Goal: Task Accomplishment & Management: Use online tool/utility

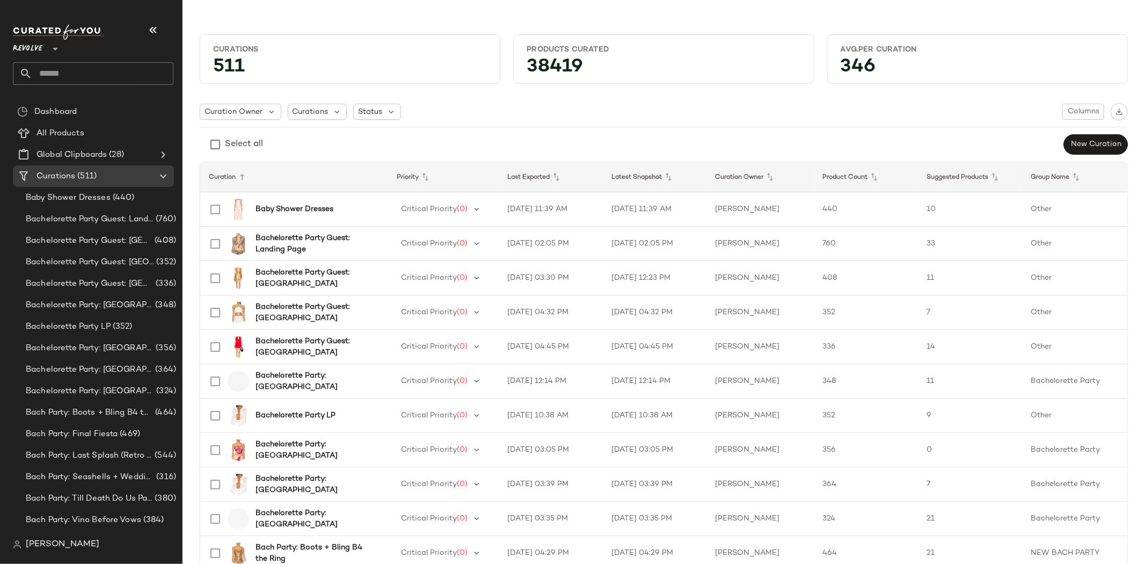
click at [51, 46] on icon at bounding box center [55, 48] width 13 height 13
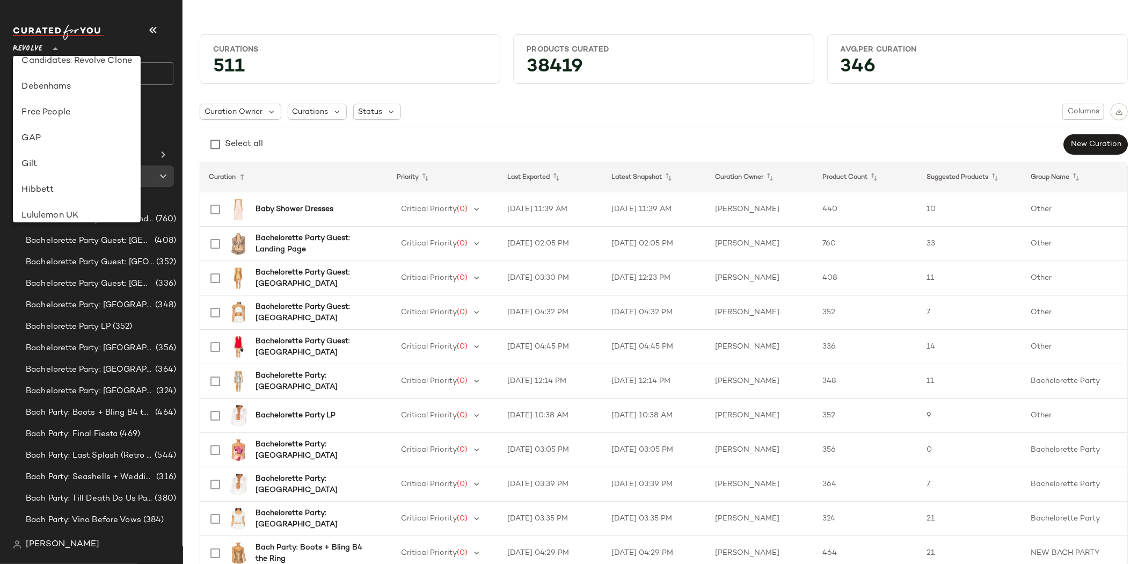
scroll to position [172, 0]
click at [57, 129] on div "Free People" at bounding box center [76, 133] width 111 height 13
type input "**"
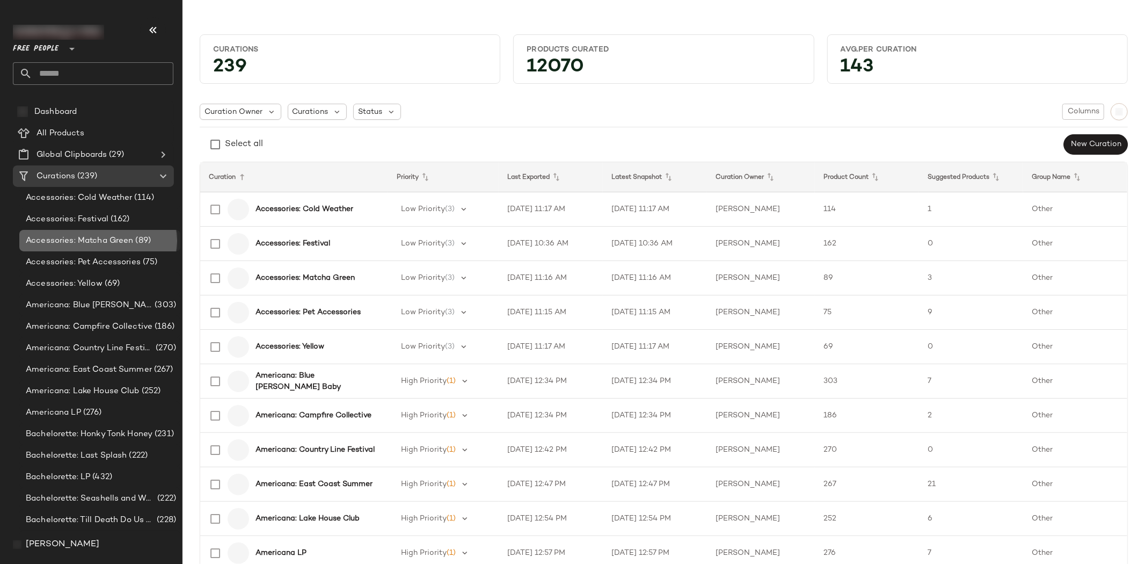
click at [95, 242] on span "Accessories: Matcha Green" at bounding box center [80, 241] width 108 height 12
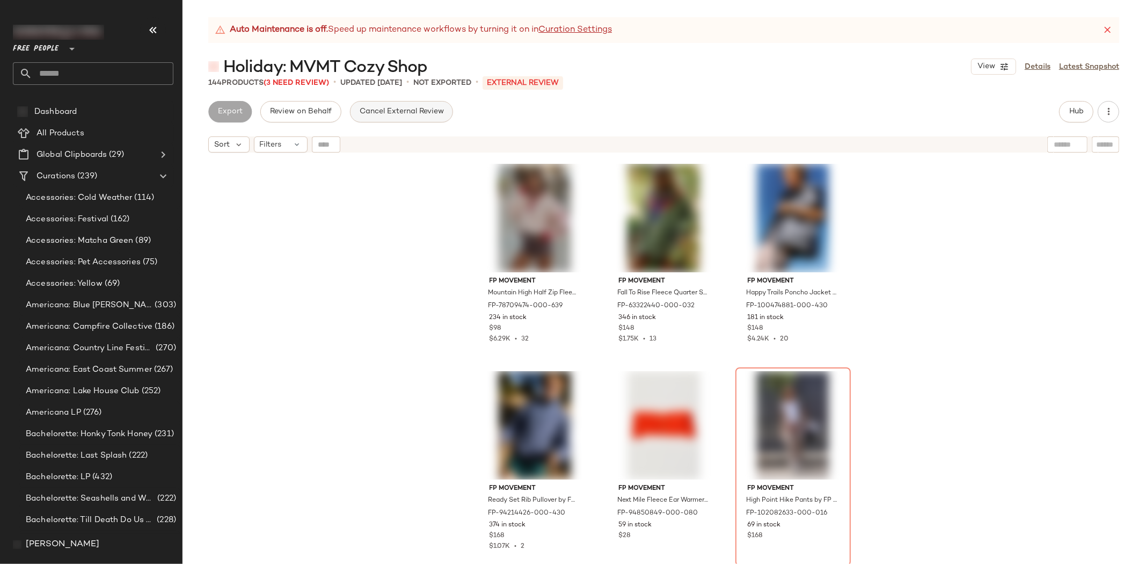
click at [379, 110] on span "Cancel External Review" at bounding box center [401, 111] width 85 height 9
click at [239, 115] on span "Send for Review" at bounding box center [246, 111] width 59 height 9
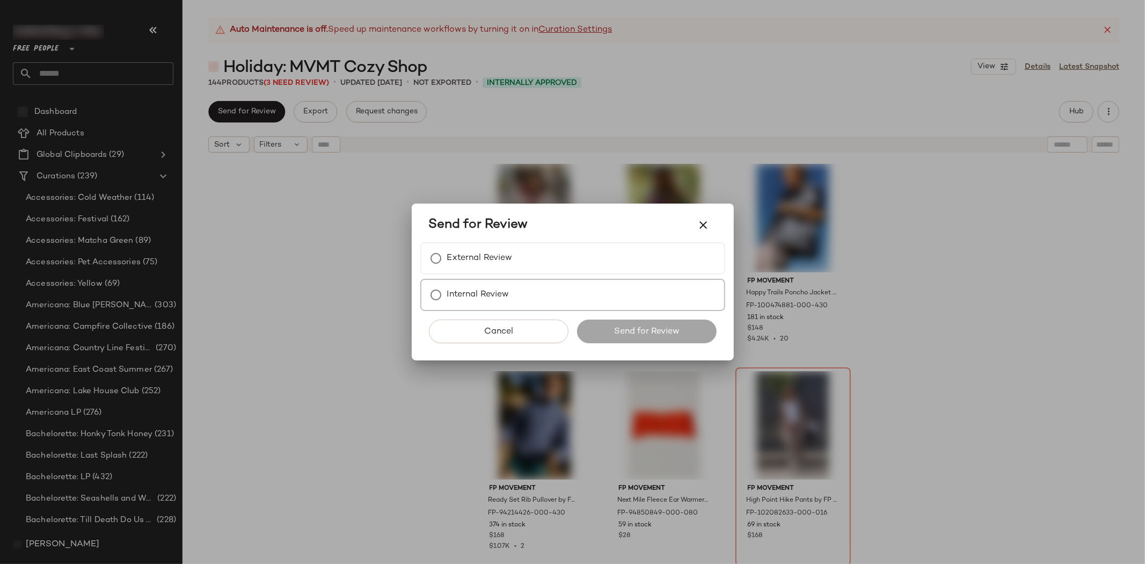
click at [473, 292] on label "Internal Review" at bounding box center [478, 294] width 62 height 21
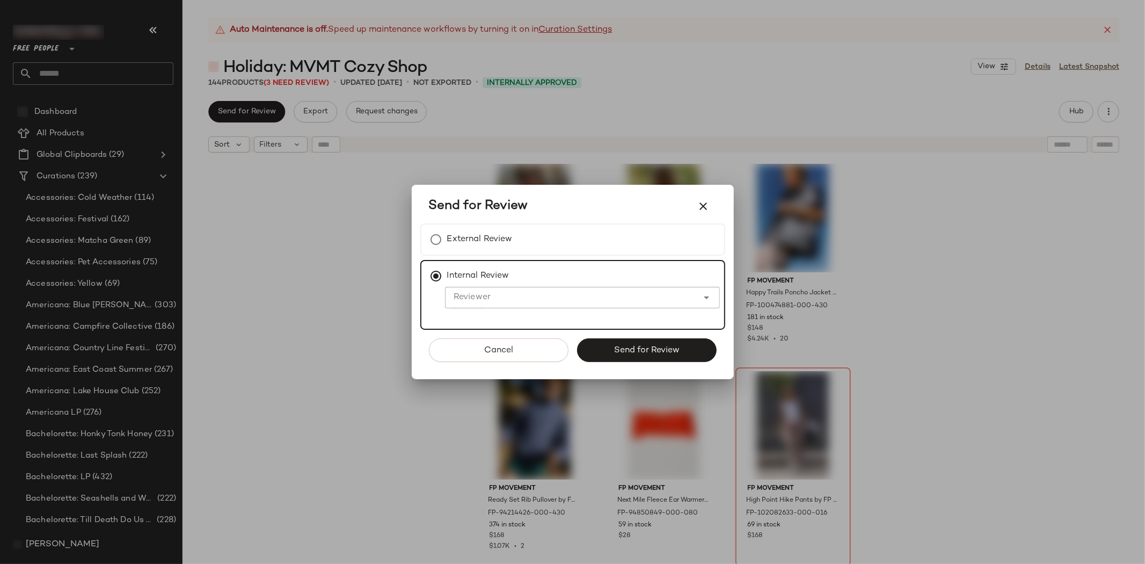
click at [473, 296] on input "Reviewer" at bounding box center [571, 297] width 253 height 13
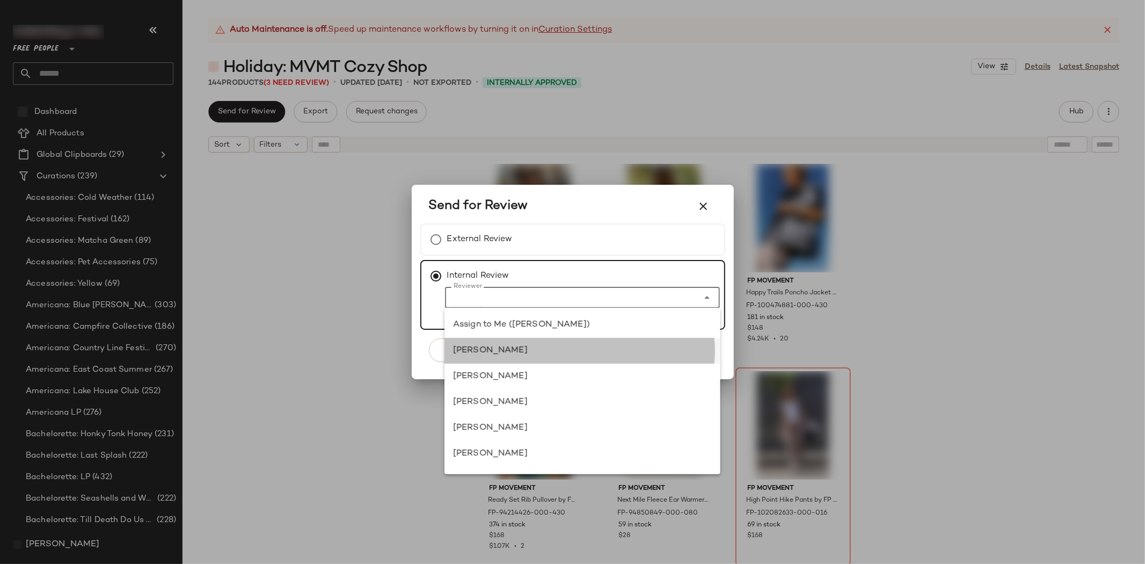
click at [466, 350] on div "[PERSON_NAME]" at bounding box center [582, 350] width 259 height 13
type input "**********"
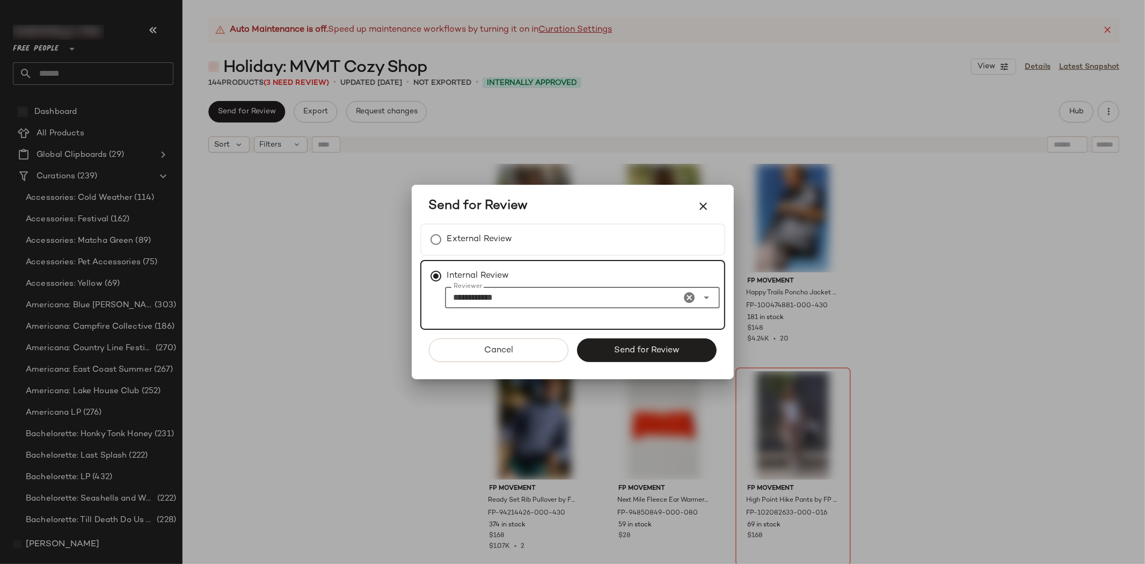
click at [474, 302] on input "**********" at bounding box center [563, 297] width 236 height 13
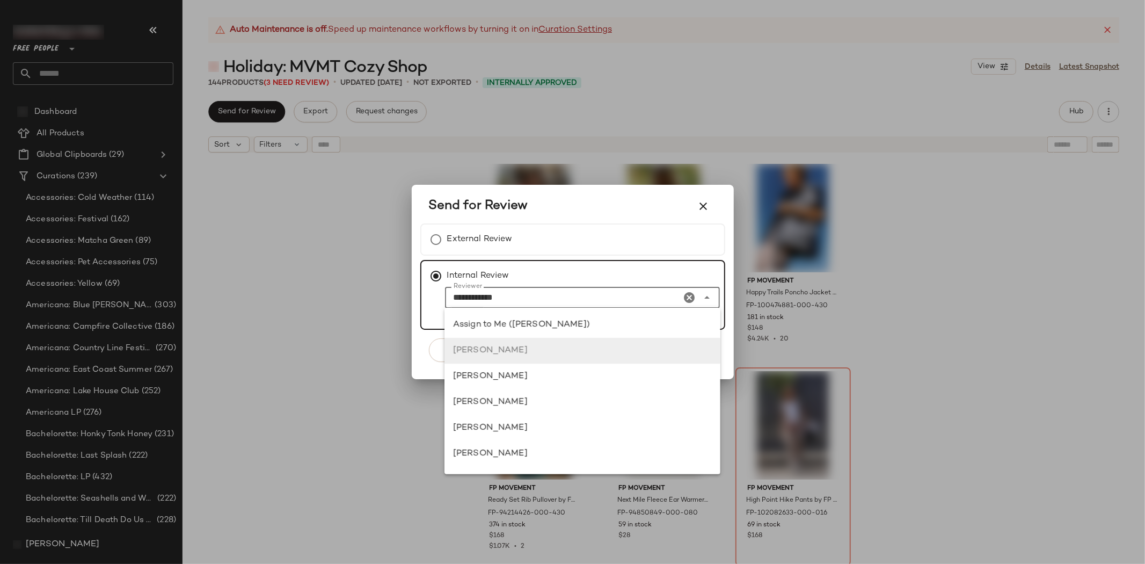
scroll to position [25, 0]
click at [470, 331] on div "[PERSON_NAME]" at bounding box center [582, 325] width 259 height 13
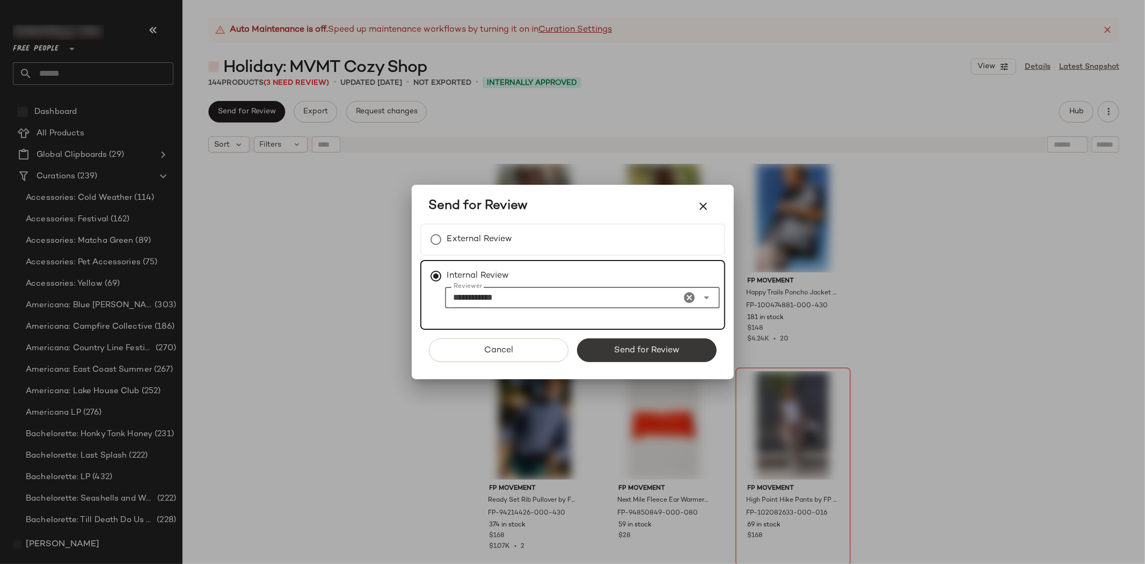
click at [610, 346] on button "Send for Review" at bounding box center [647, 350] width 140 height 24
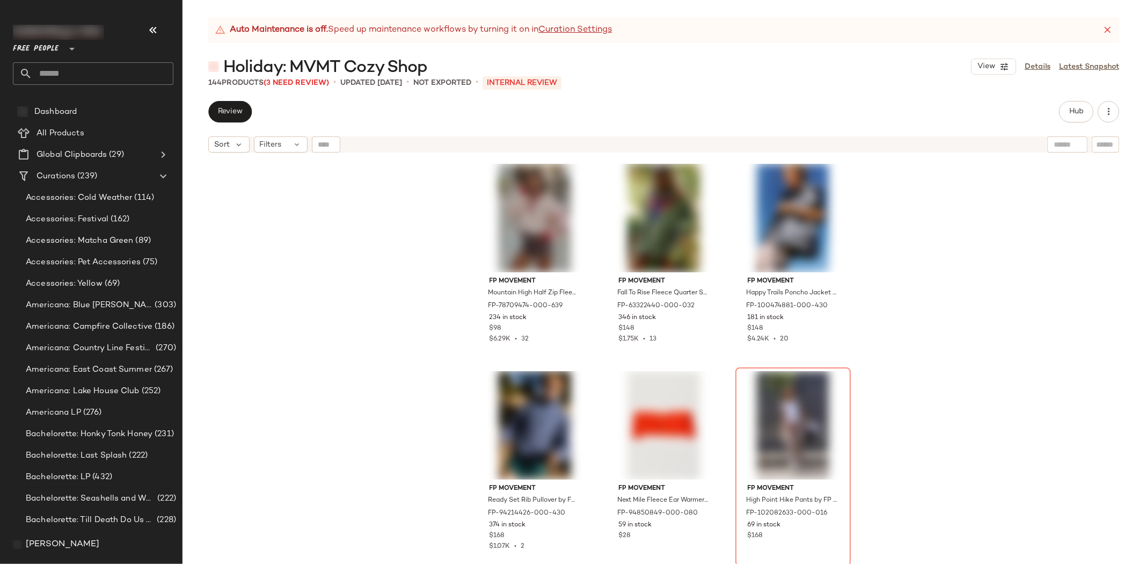
click at [290, 291] on div "FP Movement Mountain High Half Zip Fleece Jacket by FP Movement at Free People …" at bounding box center [664, 374] width 963 height 433
click at [231, 115] on span "Review" at bounding box center [229, 111] width 25 height 9
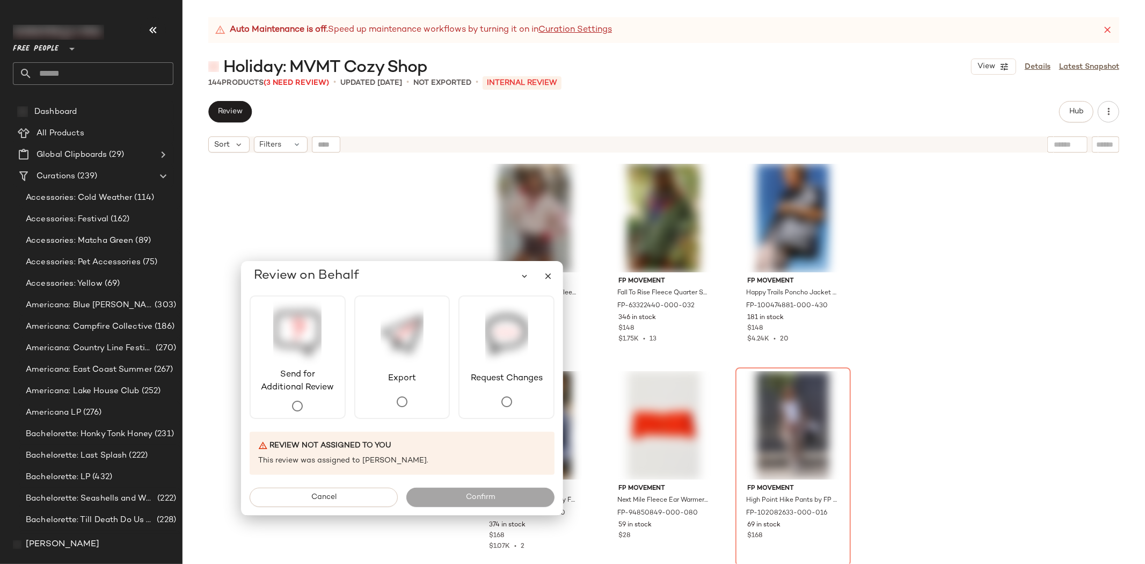
drag, startPoint x: 202, startPoint y: 76, endPoint x: 396, endPoint y: 249, distance: 260.1
click at [396, 265] on div "Review on Behalf" at bounding box center [406, 275] width 305 height 21
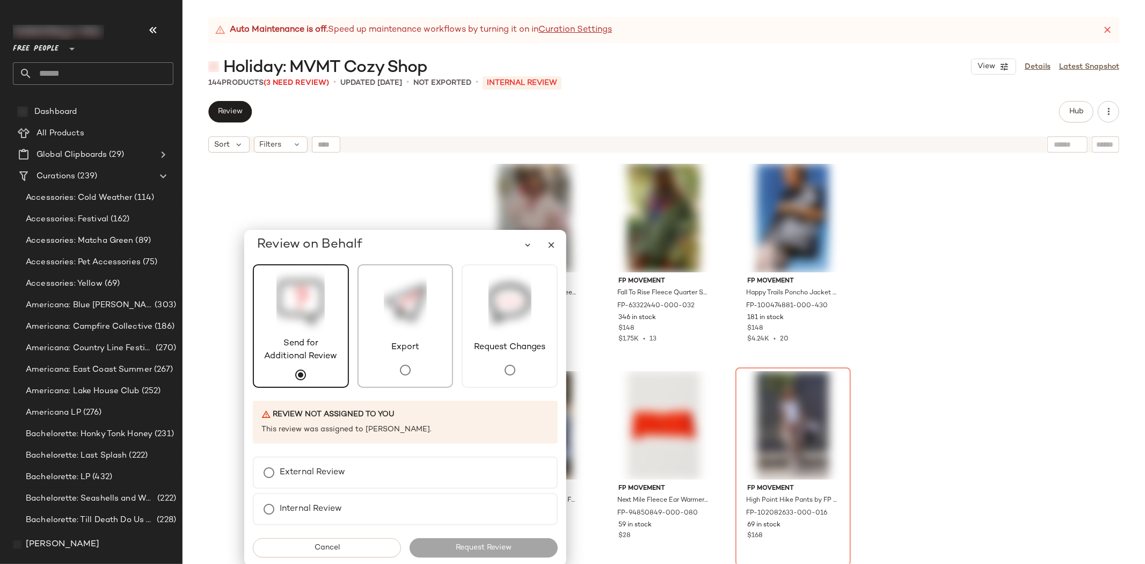
drag, startPoint x: 423, startPoint y: 245, endPoint x: 409, endPoint y: 289, distance: 46.0
click at [410, 286] on div "Review on Behalf Send for Additional Review Export Request Changes Review not a…" at bounding box center [405, 398] width 322 height 336
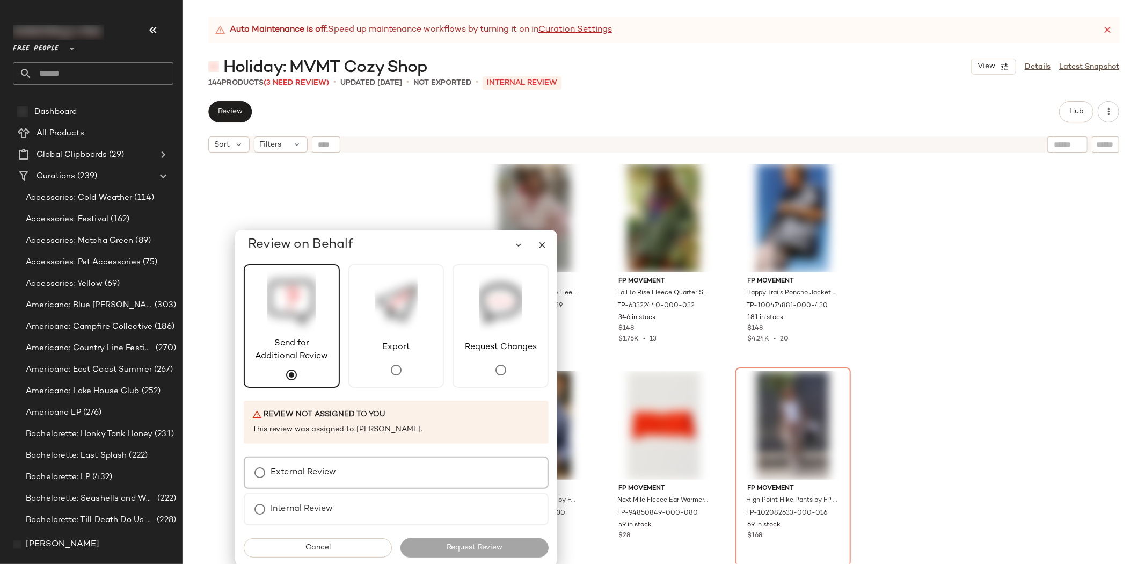
click at [277, 472] on label "External Review" at bounding box center [304, 472] width 66 height 21
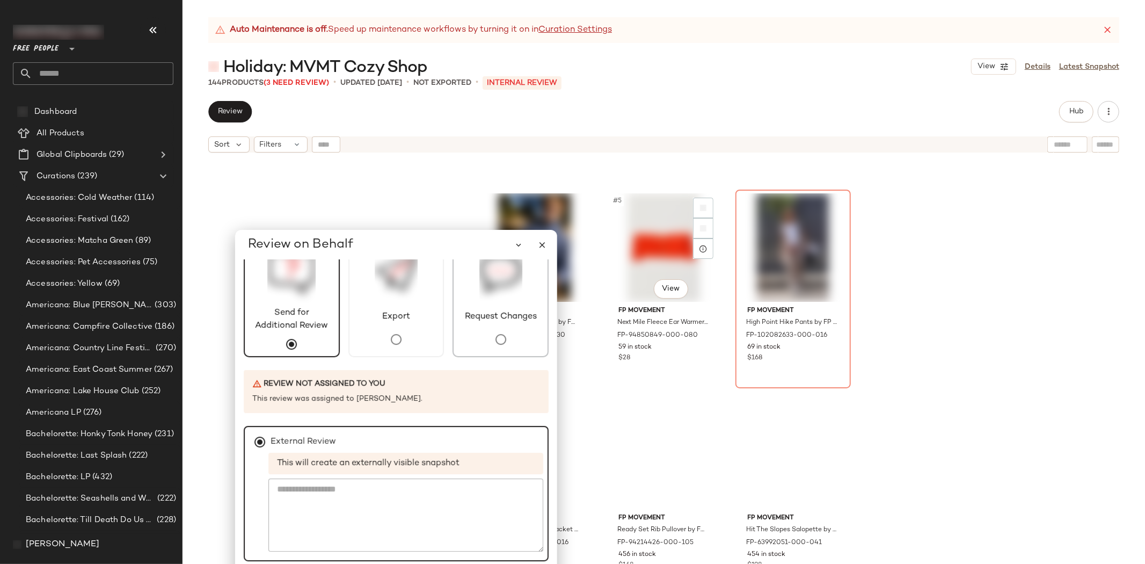
scroll to position [128, 0]
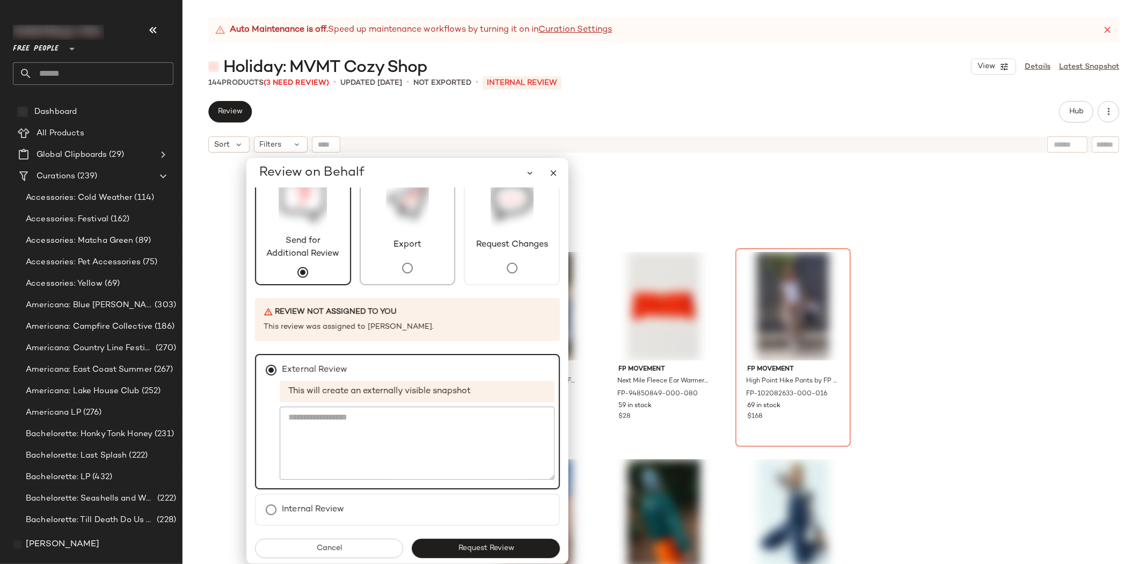
drag, startPoint x: 404, startPoint y: 248, endPoint x: 416, endPoint y: 188, distance: 61.2
click at [416, 188] on div "Review on Behalf Send for Additional Review Export Request Changes Review not a…" at bounding box center [407, 361] width 322 height 406
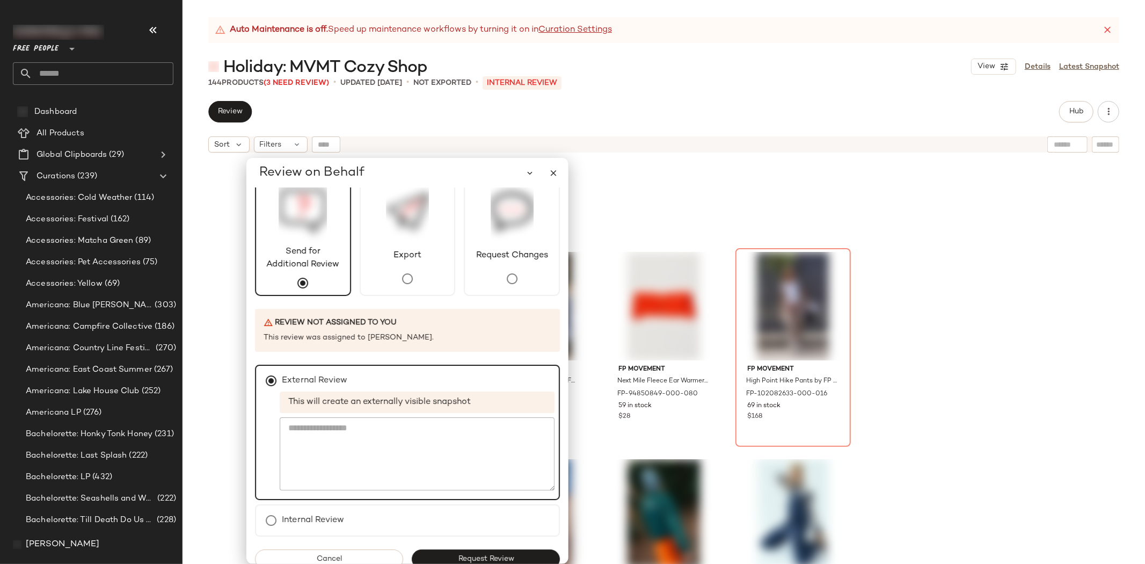
scroll to position [31, 0]
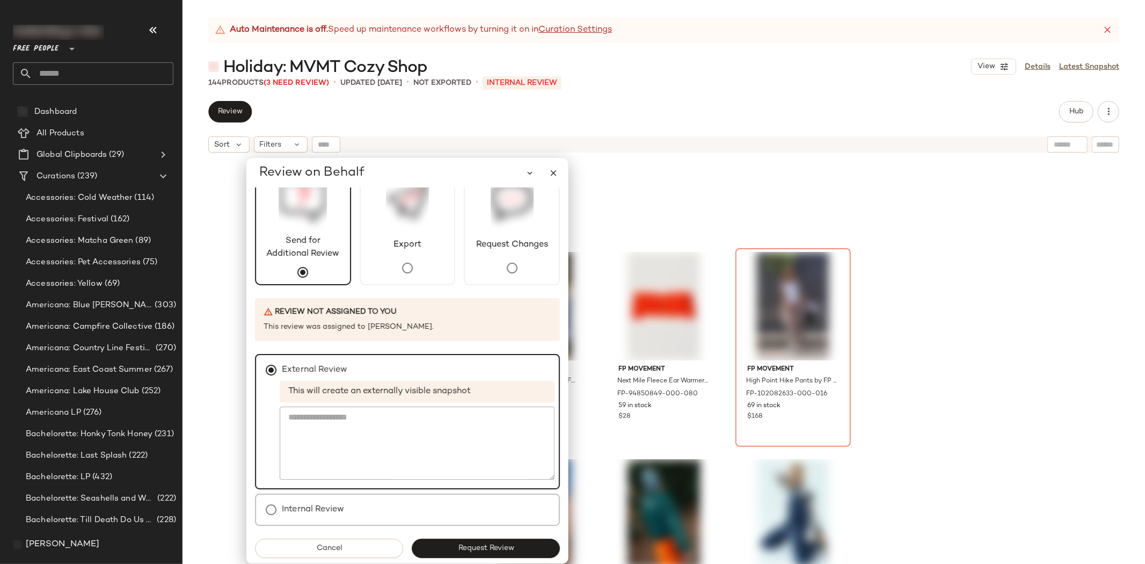
click at [285, 505] on label "Internal Review" at bounding box center [313, 509] width 62 height 21
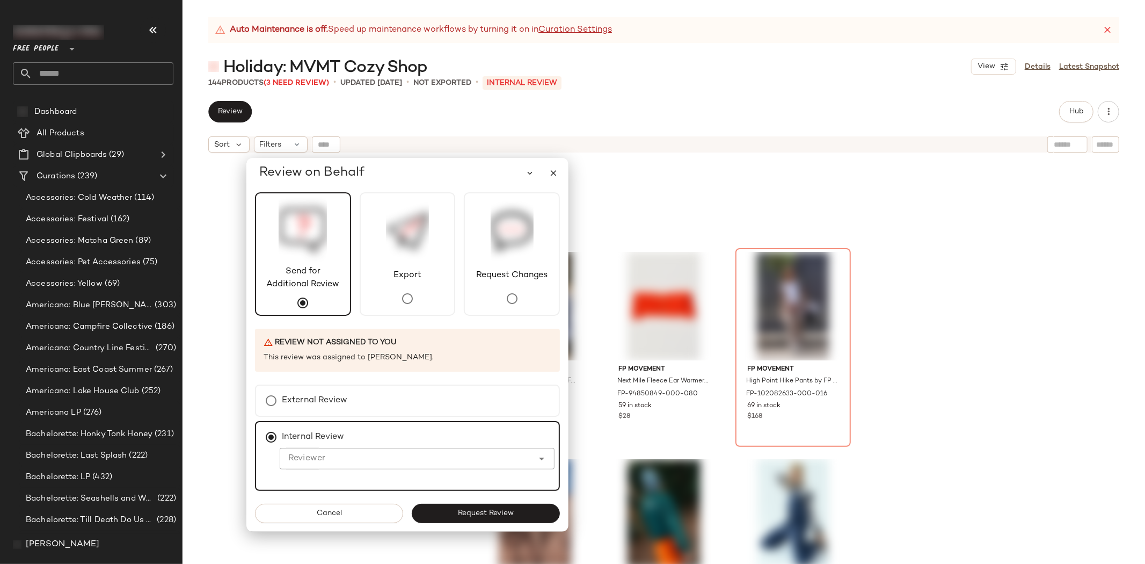
scroll to position [0, 0]
click at [302, 400] on label "External Review" at bounding box center [315, 400] width 66 height 21
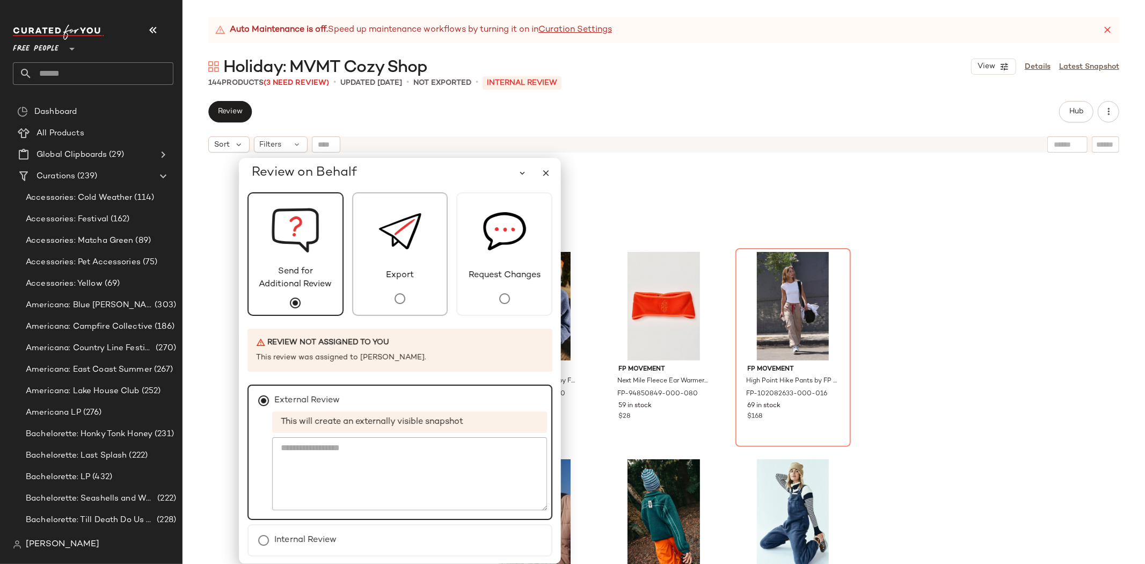
drag, startPoint x: 412, startPoint y: 179, endPoint x: 405, endPoint y: 232, distance: 54.2
click at [405, 232] on div "Review on Behalf Send for Additional Review Export Request Changes Review not a…" at bounding box center [400, 361] width 322 height 406
click at [384, 312] on div "Export" at bounding box center [400, 253] width 96 height 123
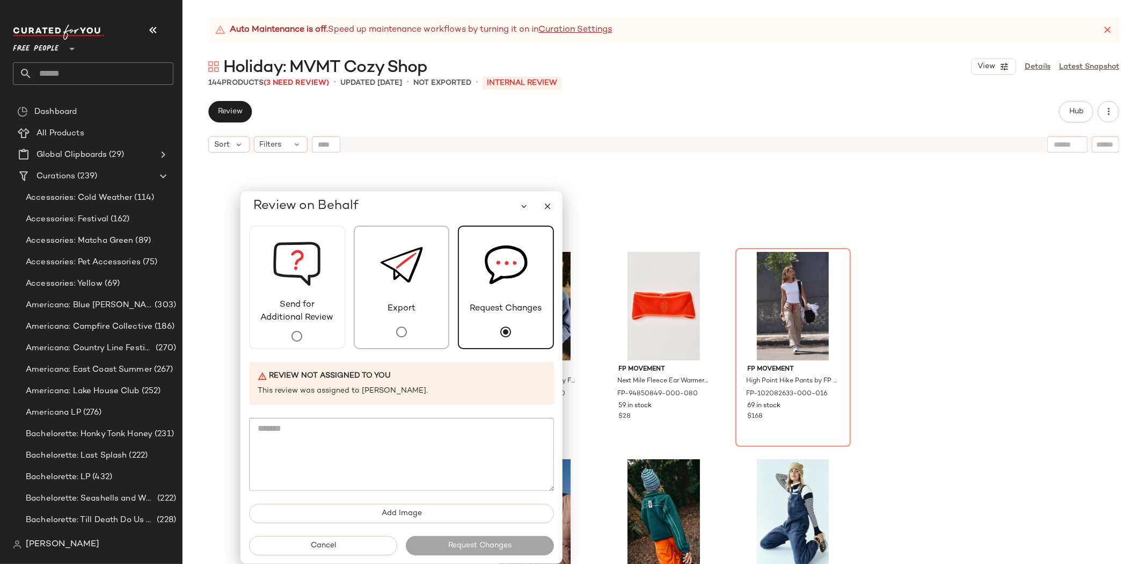
drag, startPoint x: 412, startPoint y: 177, endPoint x: 374, endPoint y: 334, distance: 161.7
click at [413, 289] on div "Review on Behalf Send for Additional Review Export Request Changes Review not a…" at bounding box center [402, 377] width 322 height 373
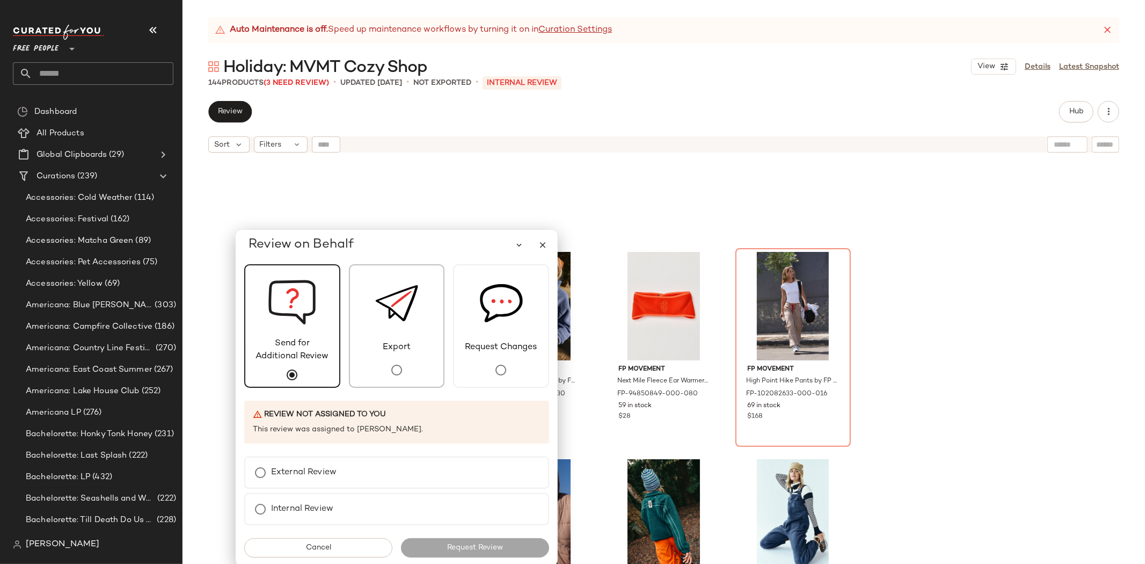
drag, startPoint x: 383, startPoint y: 208, endPoint x: 378, endPoint y: 351, distance: 143.4
click at [378, 351] on div "Review on Behalf Send for Additional Review Export Request Changes Review not a…" at bounding box center [397, 398] width 322 height 336
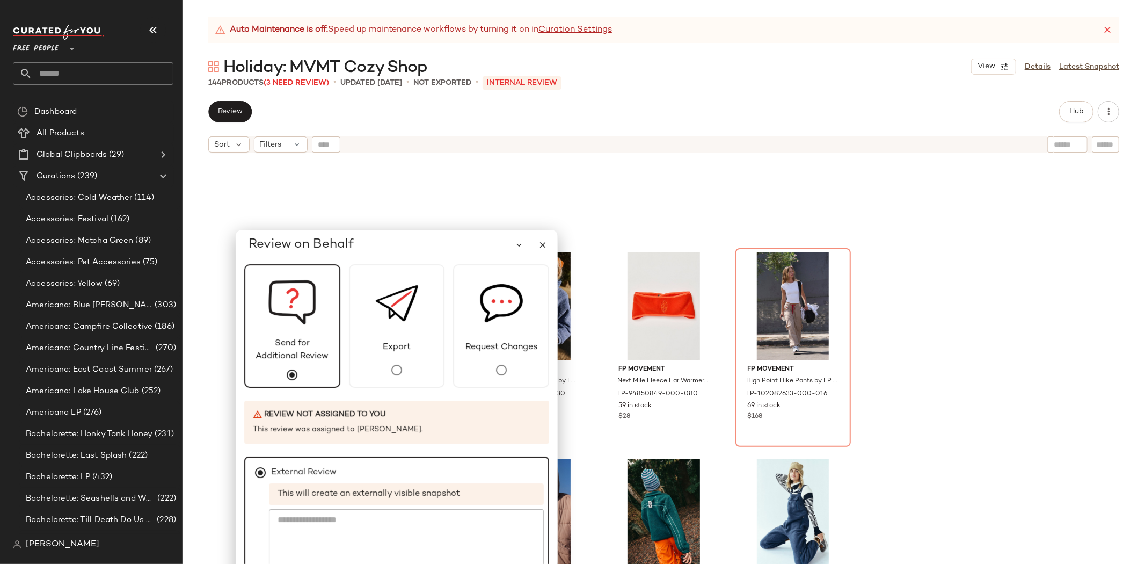
scroll to position [31, 0]
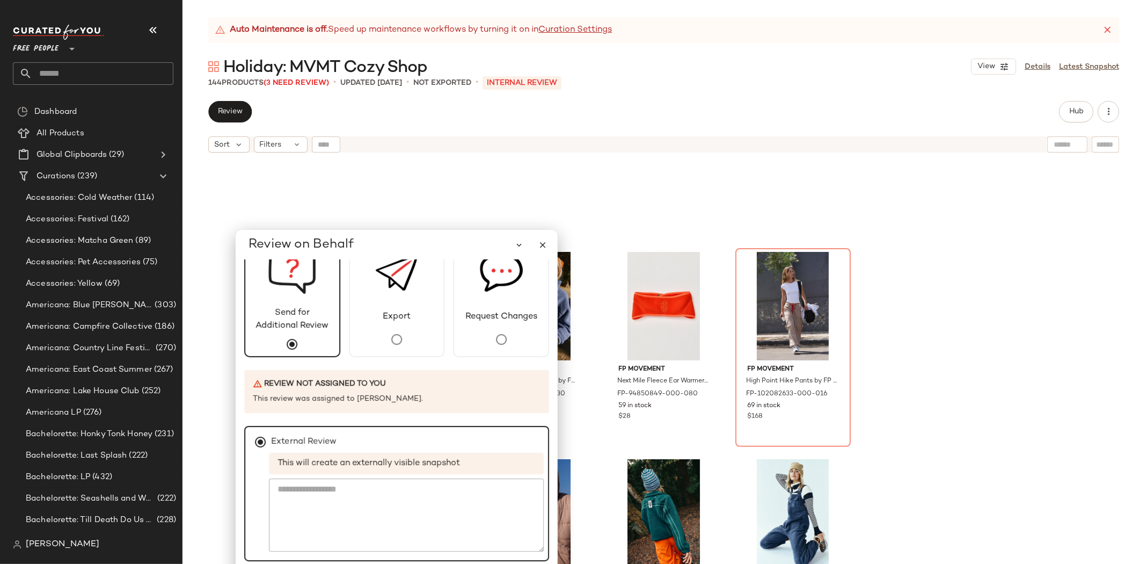
click at [308, 443] on label "External Review" at bounding box center [304, 441] width 66 height 21
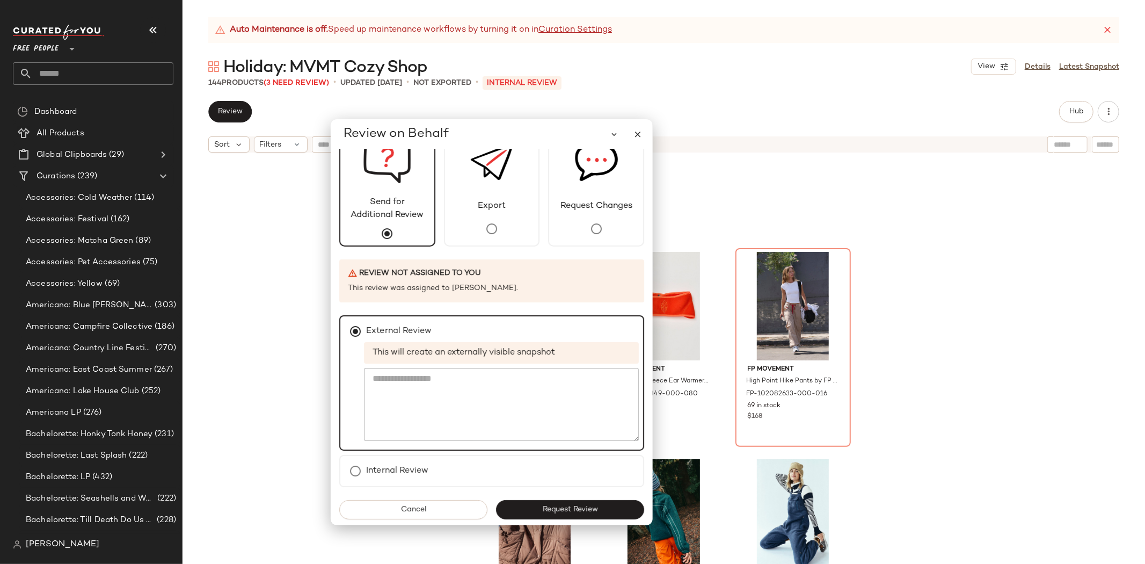
drag, startPoint x: 390, startPoint y: 244, endPoint x: 485, endPoint y: 133, distance: 145.8
click at [485, 133] on div "Review on Behalf" at bounding box center [496, 133] width 305 height 21
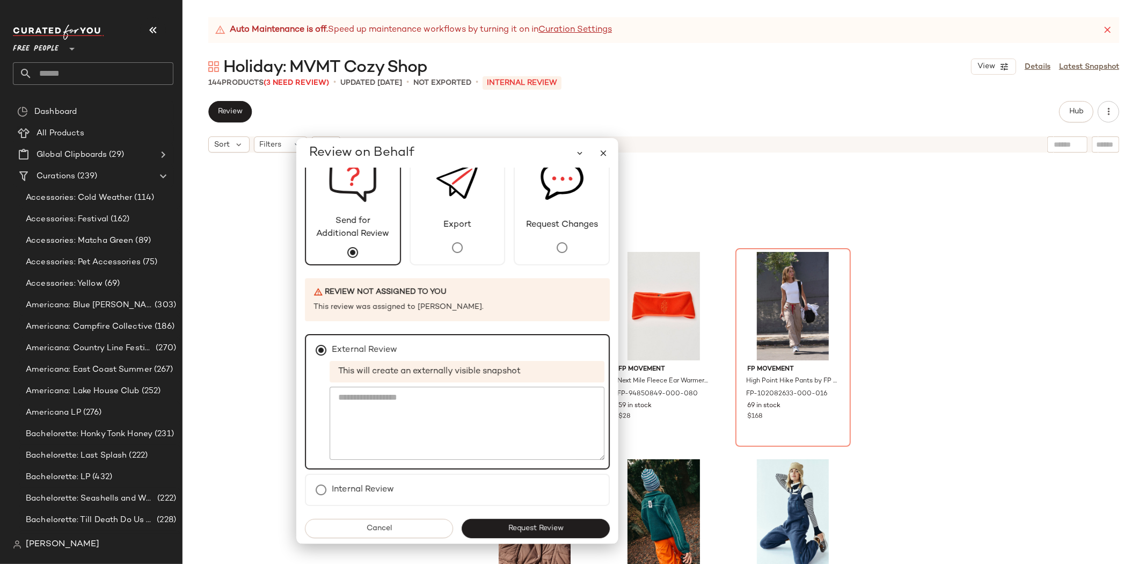
drag, startPoint x: 498, startPoint y: 140, endPoint x: 474, endPoint y: 123, distance: 29.3
click at [474, 151] on div "Review on Behalf" at bounding box center [461, 152] width 305 height 21
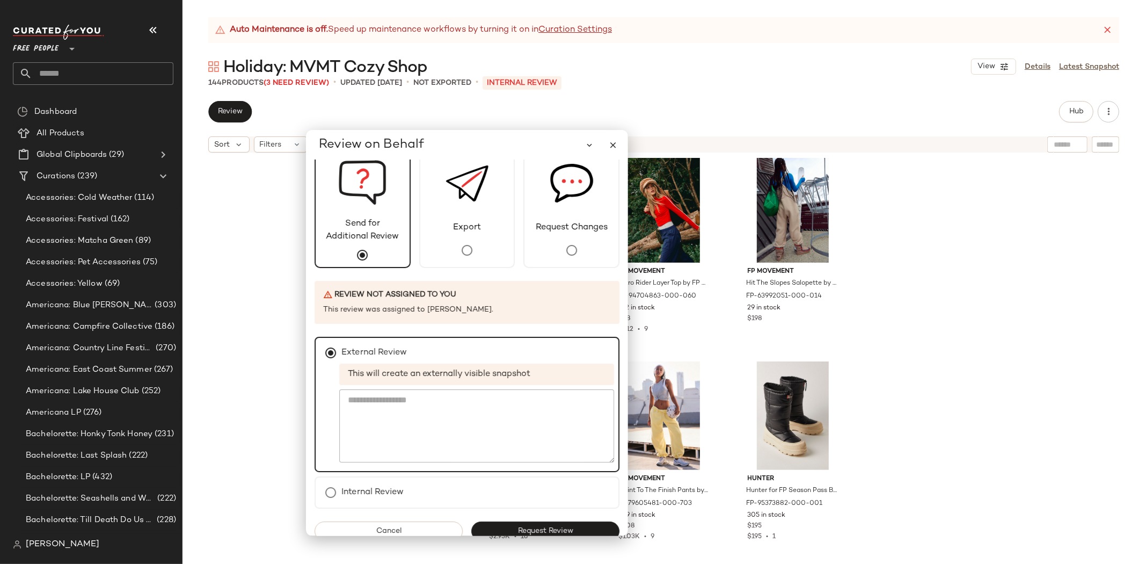
scroll to position [0, 0]
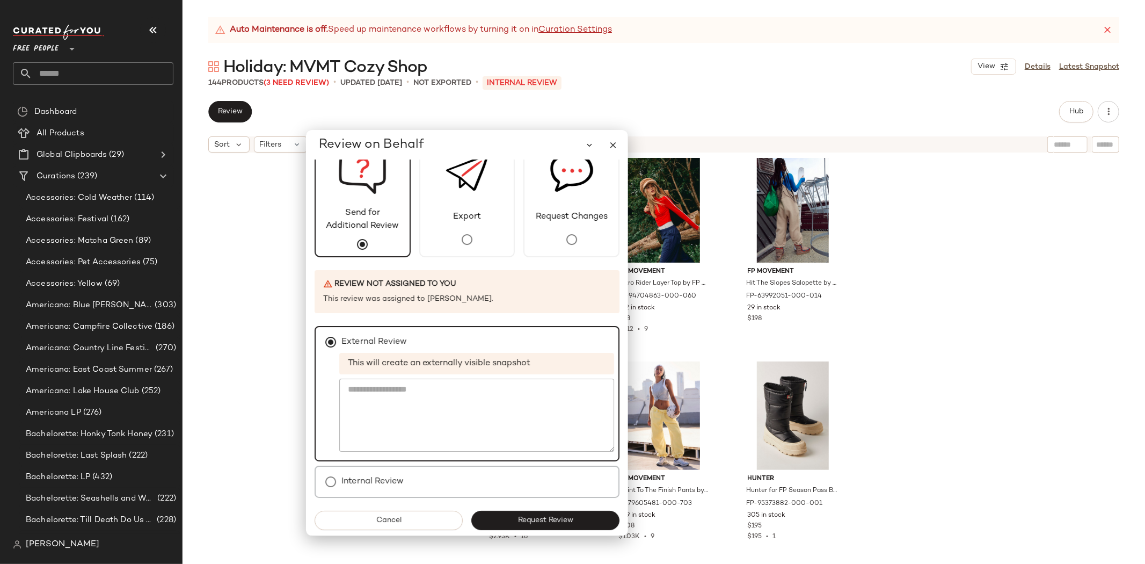
click at [353, 481] on label "Internal Review" at bounding box center [372, 481] width 62 height 21
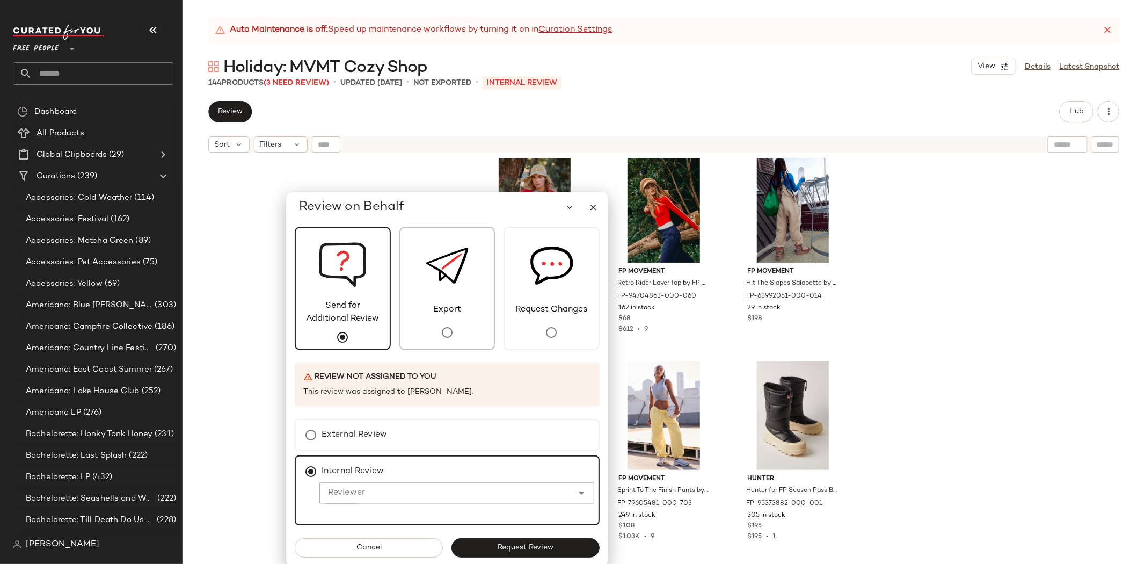
drag, startPoint x: 436, startPoint y: 143, endPoint x: 392, endPoint y: 310, distance: 172.0
click at [392, 310] on div "Review on Behalf Send for Additional Review Export Request Changes Review not a…" at bounding box center [447, 379] width 322 height 374
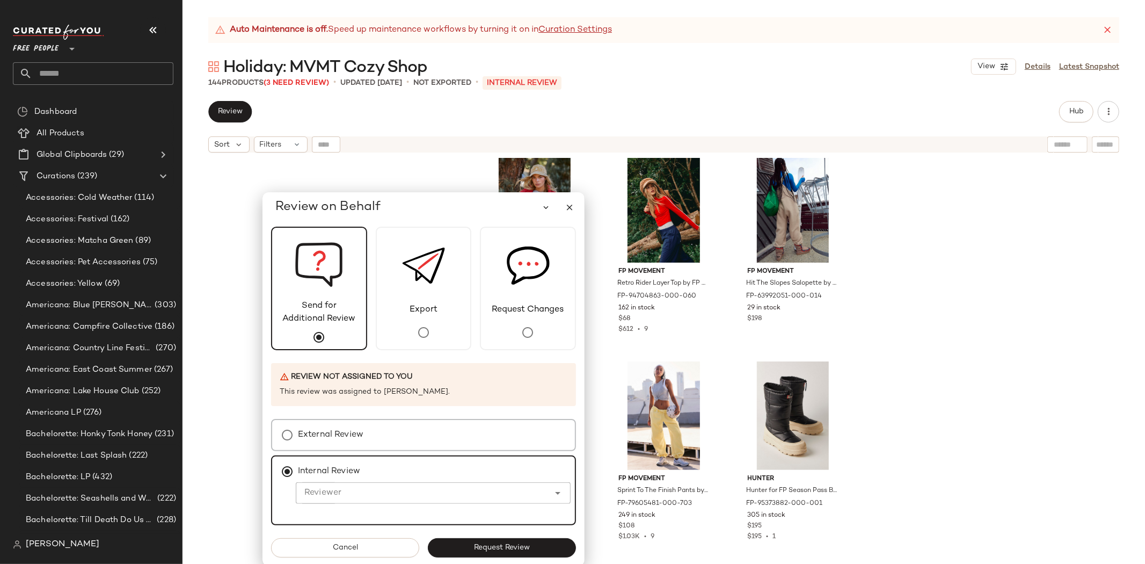
click at [309, 438] on label "External Review" at bounding box center [331, 434] width 66 height 21
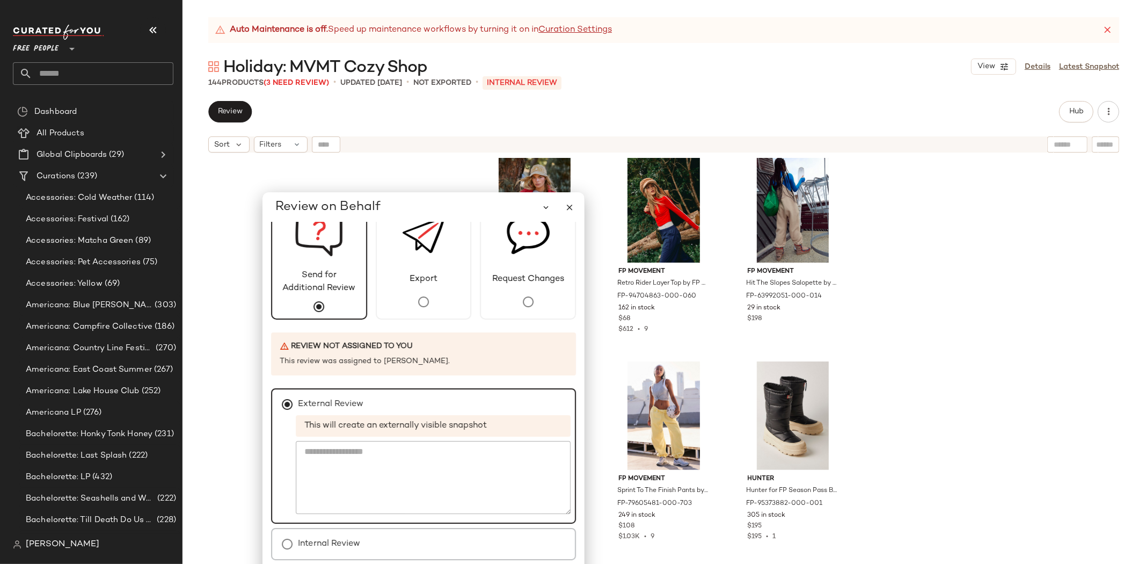
click at [312, 544] on label "Internal Review" at bounding box center [329, 543] width 62 height 21
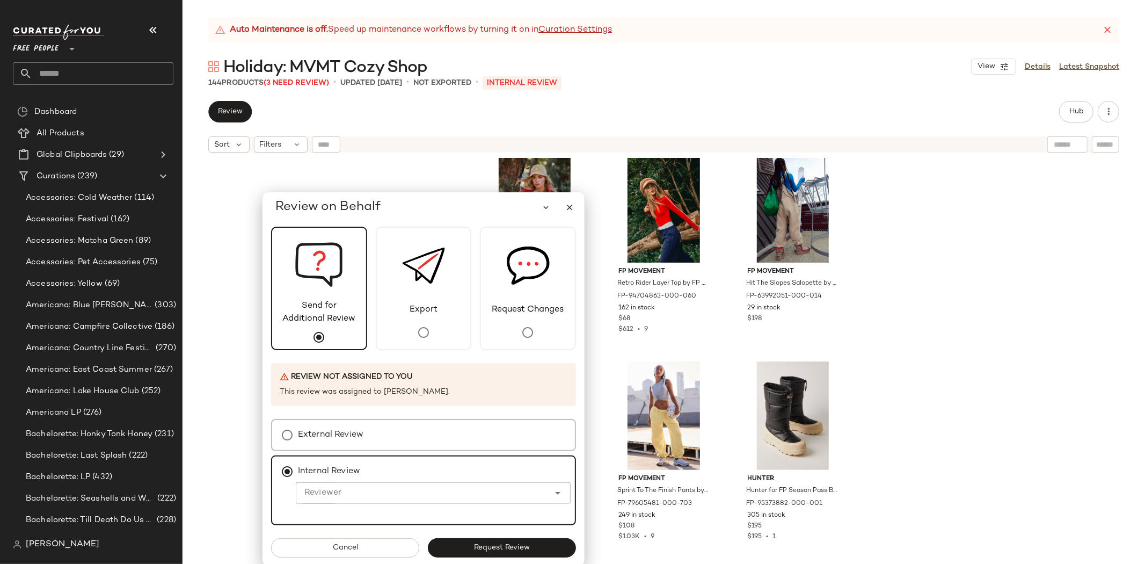
click at [328, 427] on label "External Review" at bounding box center [331, 434] width 66 height 21
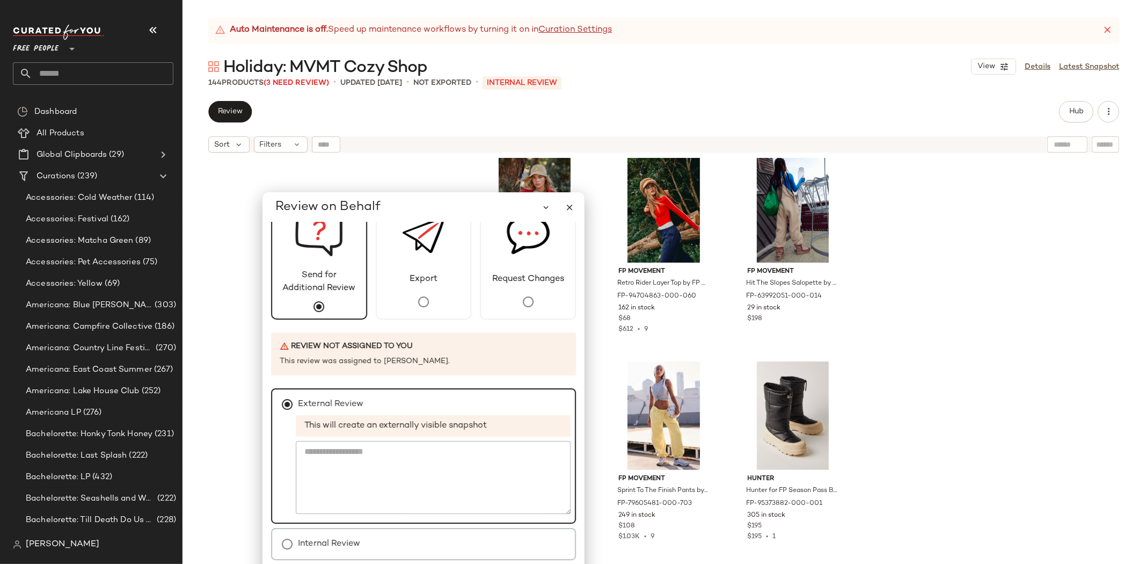
click at [310, 537] on label "Internal Review" at bounding box center [329, 543] width 62 height 21
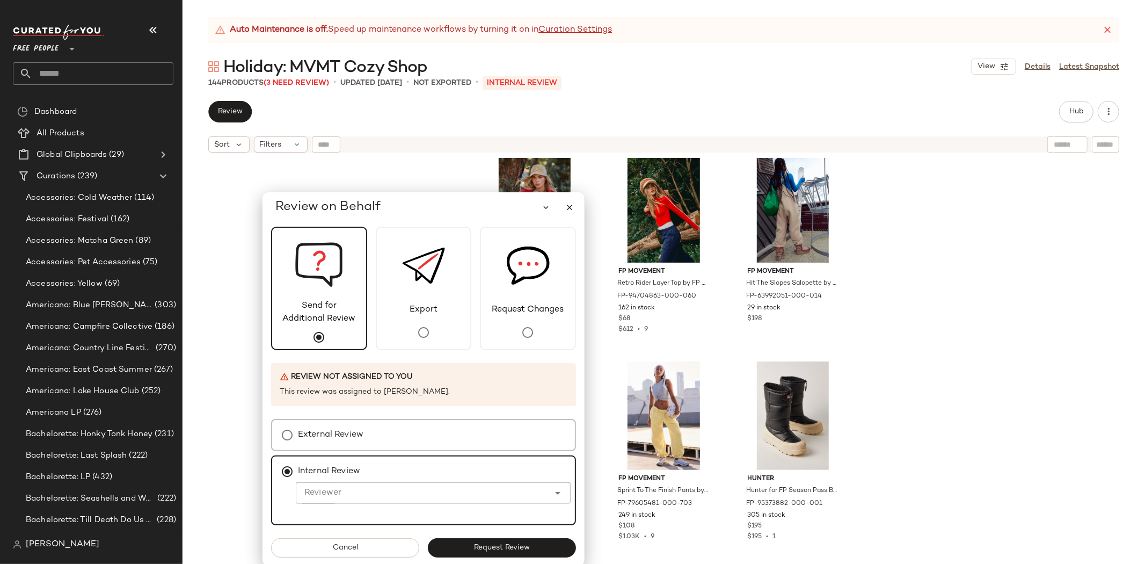
click at [343, 439] on label "External Review" at bounding box center [331, 434] width 66 height 21
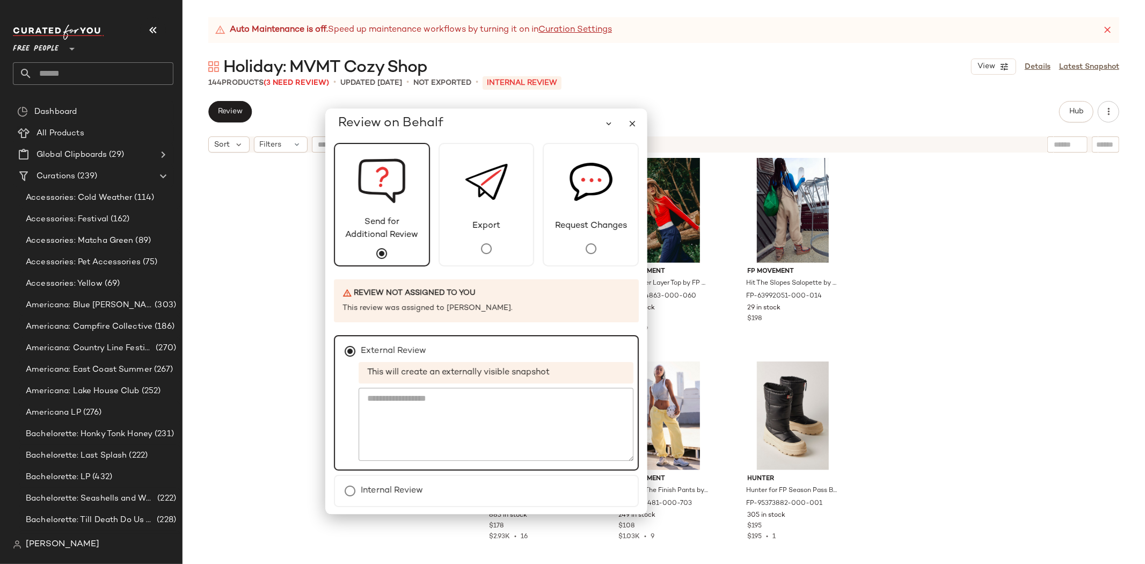
drag, startPoint x: 411, startPoint y: 209, endPoint x: 474, endPoint y: 126, distance: 104.7
click at [474, 126] on div "Review on Behalf" at bounding box center [490, 123] width 305 height 21
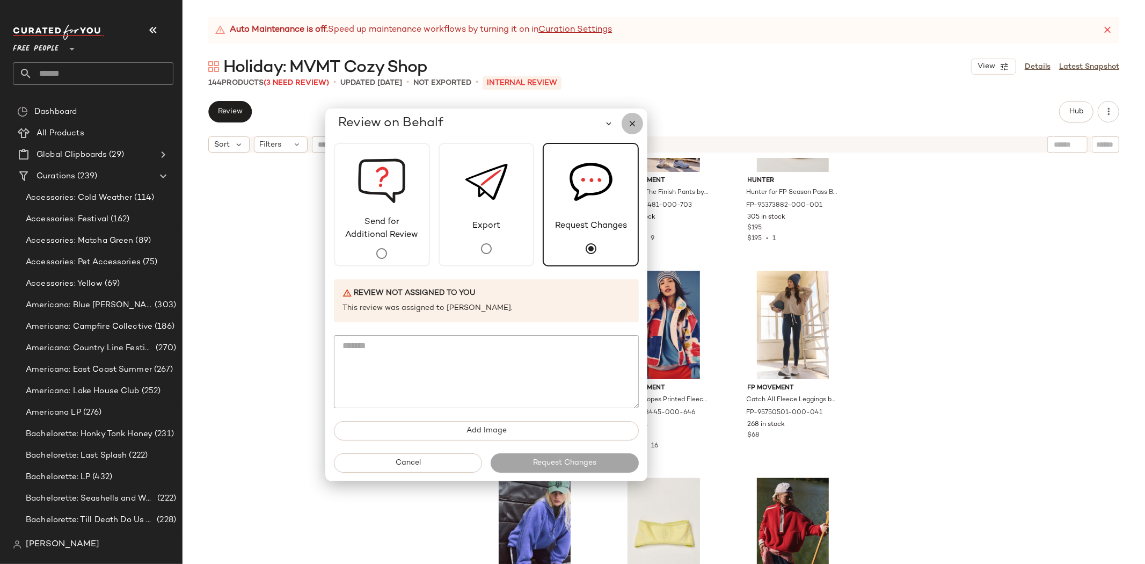
click at [630, 122] on icon "button" at bounding box center [633, 124] width 10 height 10
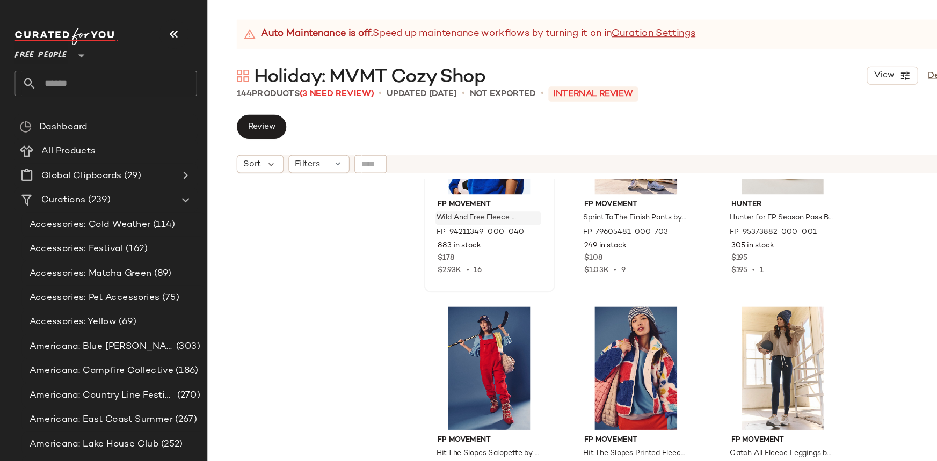
scroll to position [1560, 0]
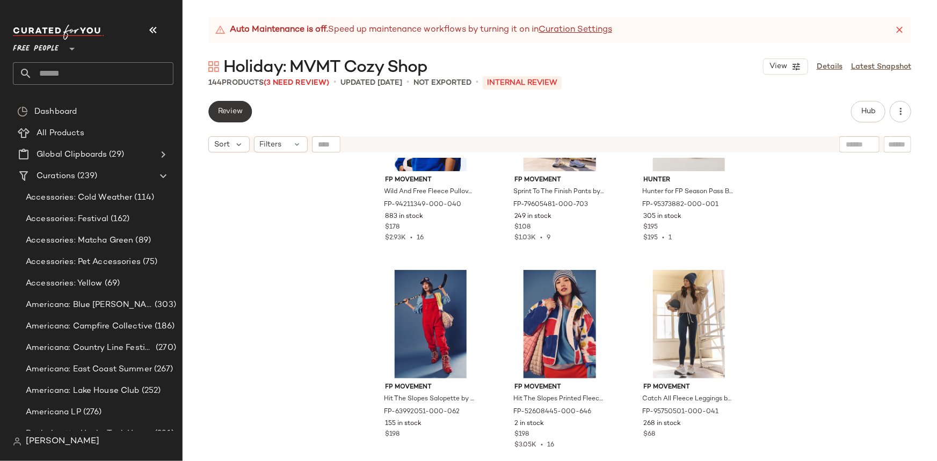
click at [236, 117] on button "Review" at bounding box center [229, 111] width 43 height 21
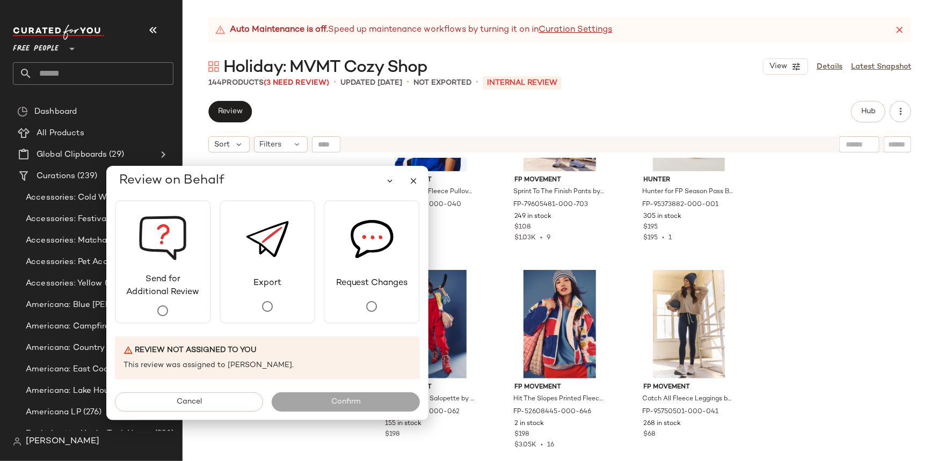
drag, startPoint x: 245, startPoint y: 71, endPoint x: 306, endPoint y: 197, distance: 139.8
click at [306, 192] on div "Review on Behalf" at bounding box center [271, 180] width 305 height 21
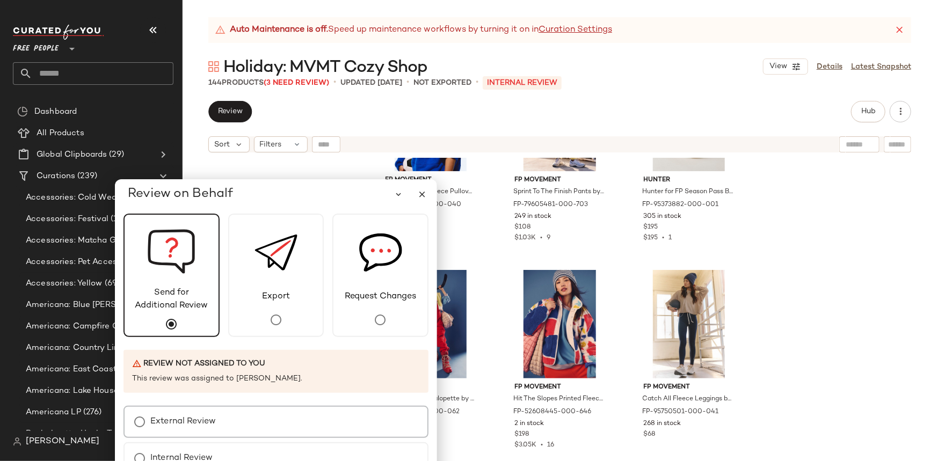
click at [177, 419] on label "External Review" at bounding box center [183, 421] width 66 height 21
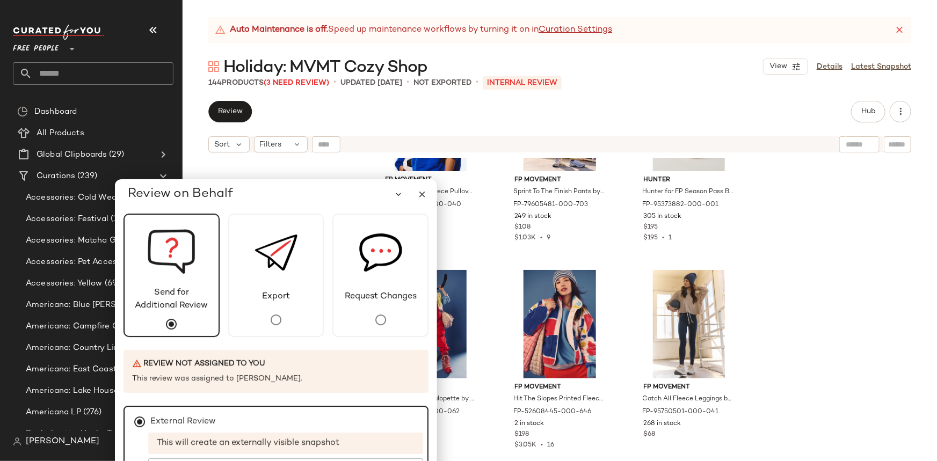
scroll to position [32, 0]
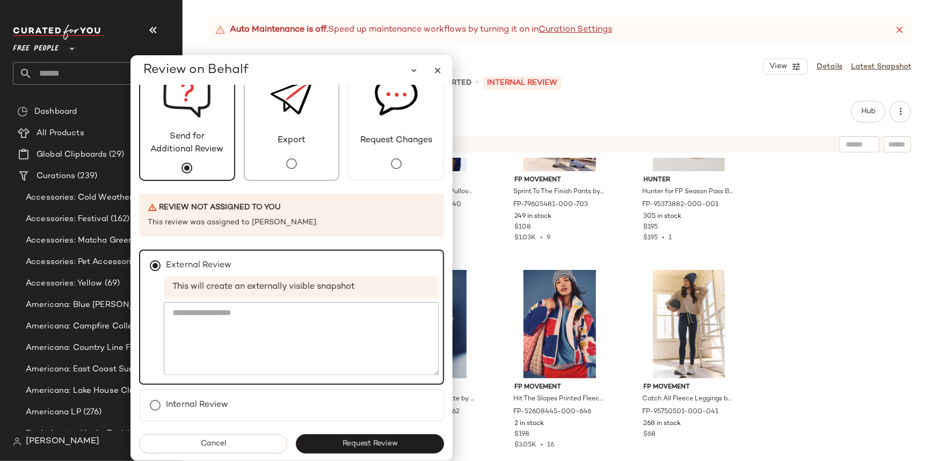
drag, startPoint x: 308, startPoint y: 192, endPoint x: 323, endPoint y: 170, distance: 26.5
click at [323, 170] on div "Review on Behalf Send for Additional Review Export Request Changes Review not a…" at bounding box center [291, 258] width 322 height 406
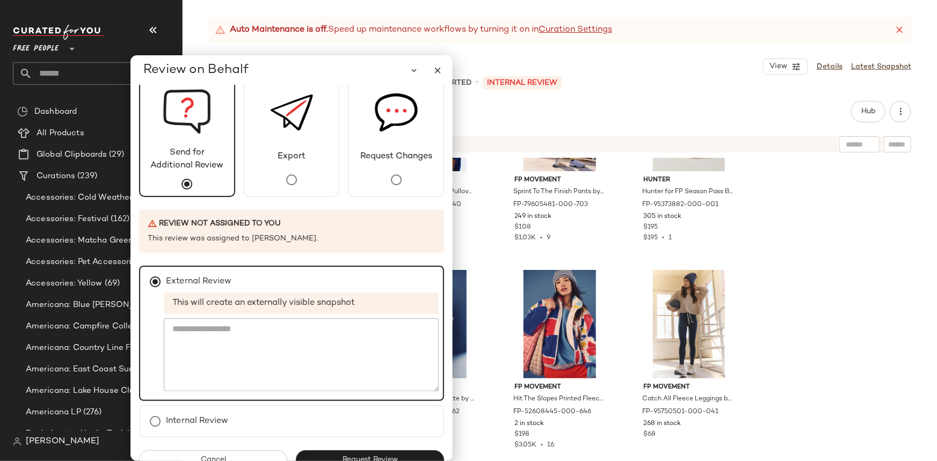
scroll to position [0, 0]
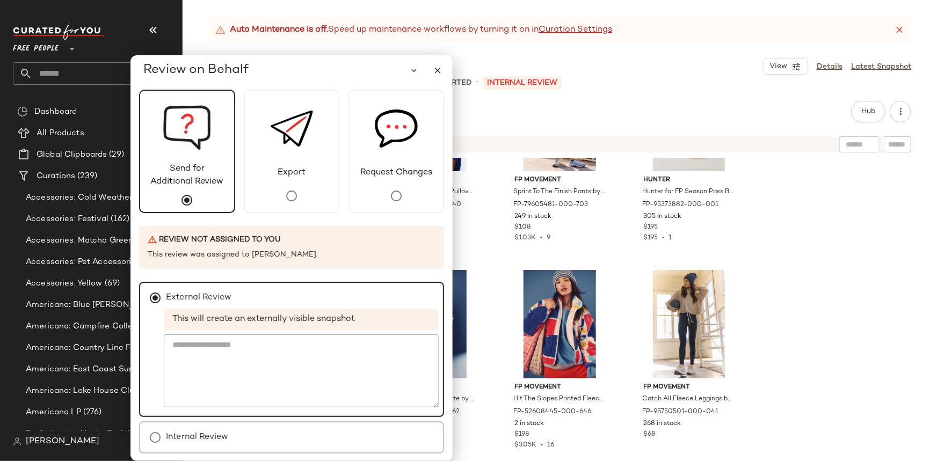
click at [191, 441] on label "Internal Review" at bounding box center [197, 437] width 62 height 21
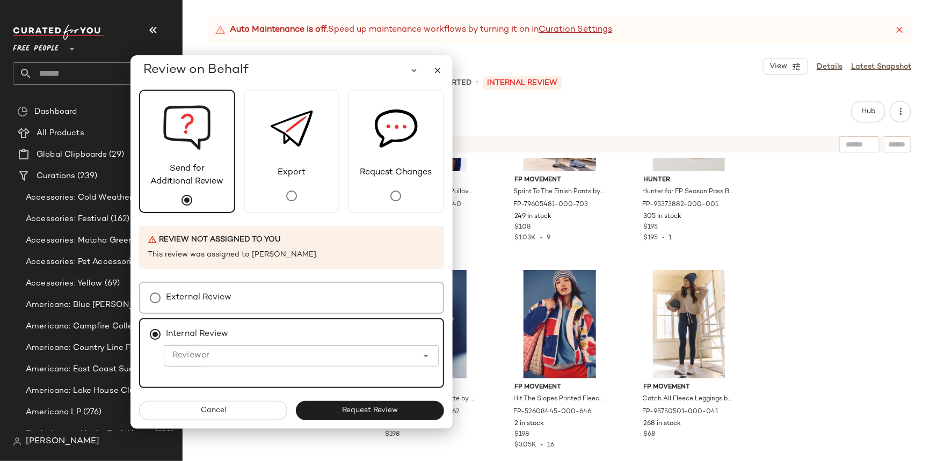
click at [188, 305] on label "External Review" at bounding box center [199, 297] width 66 height 21
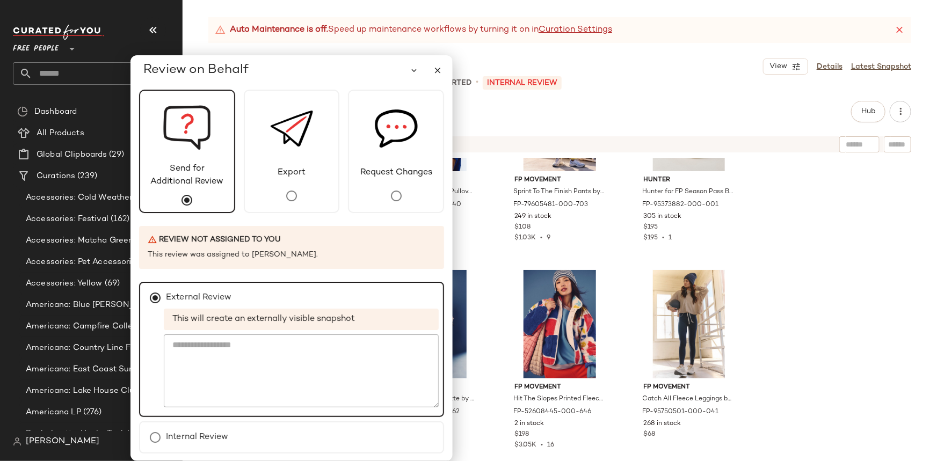
scroll to position [32, 0]
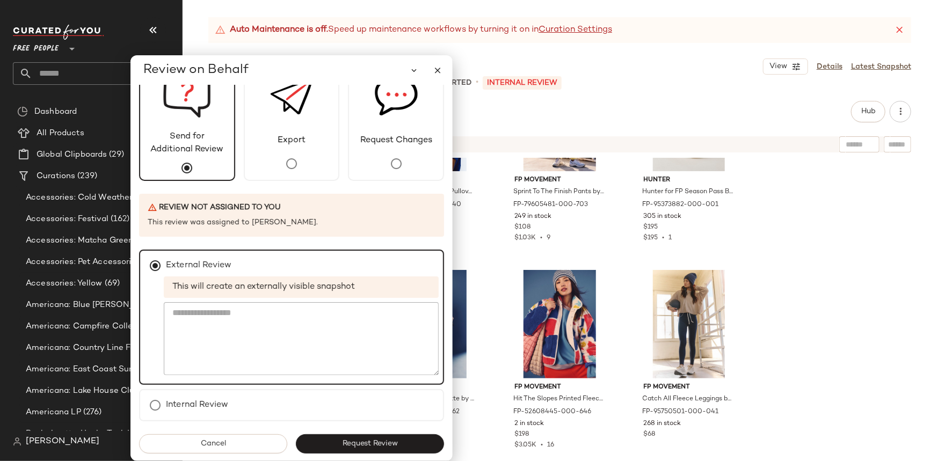
click at [198, 397] on label "Internal Review" at bounding box center [197, 405] width 62 height 21
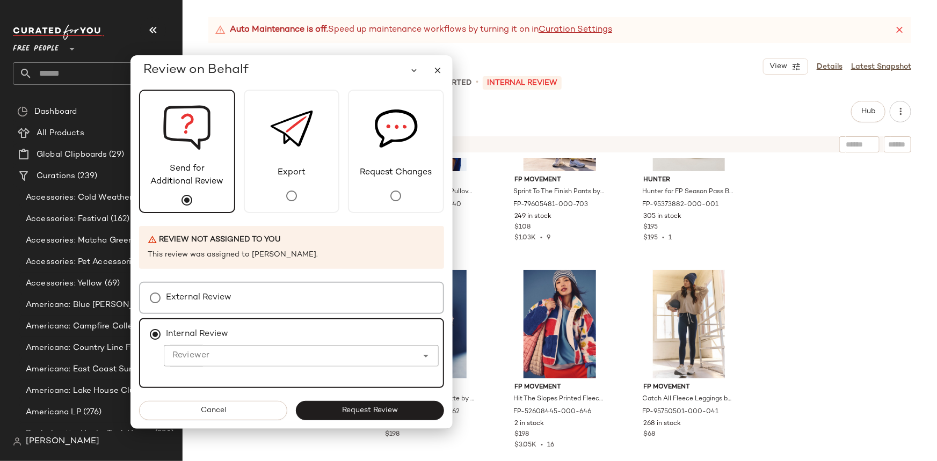
click at [226, 286] on div "External Review" at bounding box center [291, 298] width 305 height 32
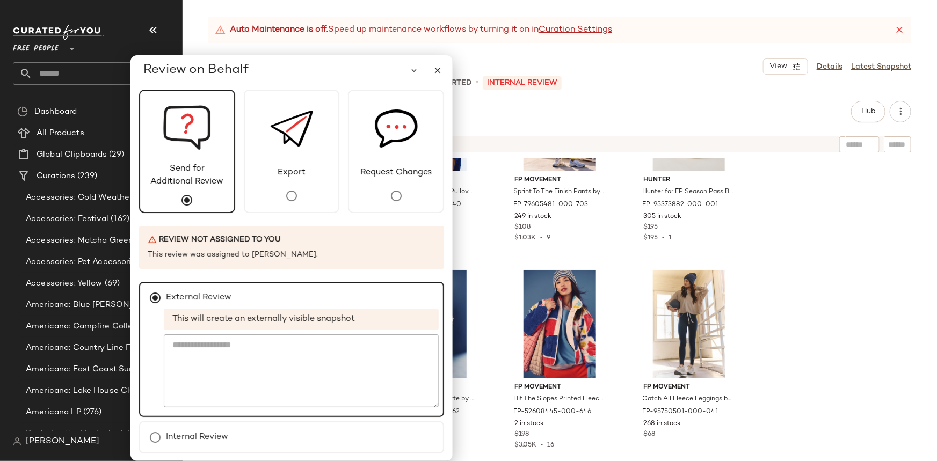
scroll to position [32, 0]
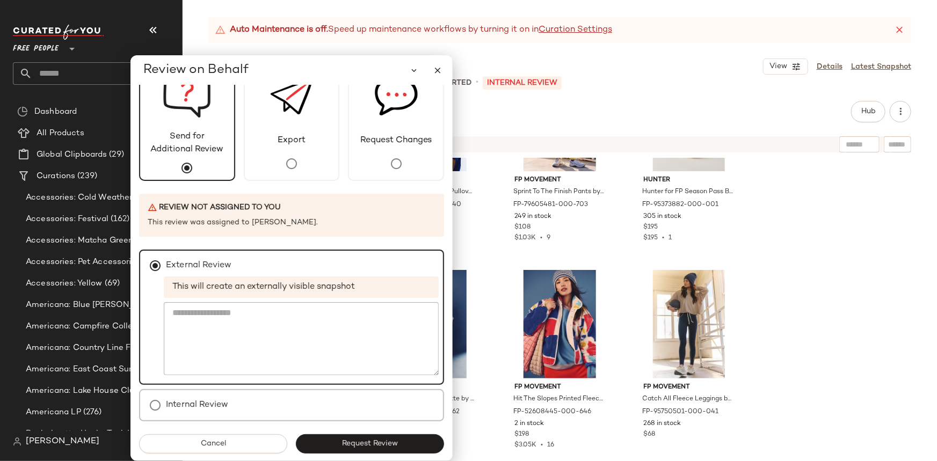
click at [192, 398] on label "Internal Review" at bounding box center [197, 405] width 62 height 21
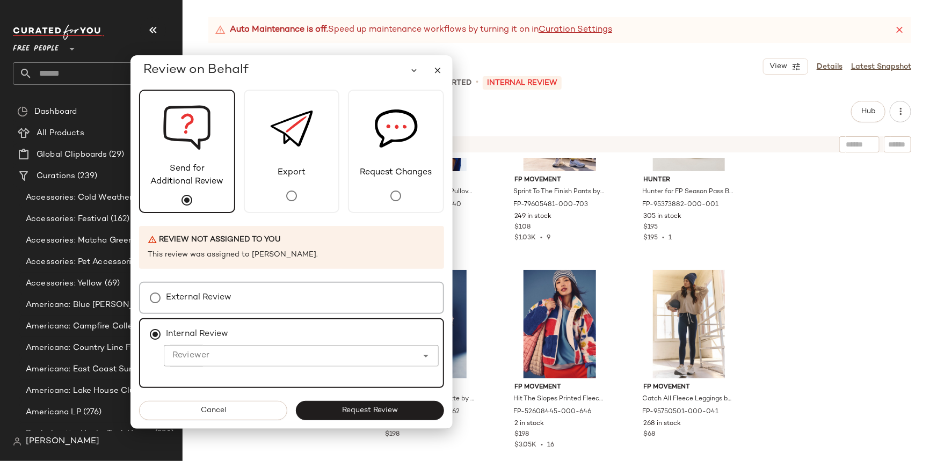
click at [219, 290] on label "External Review" at bounding box center [199, 297] width 66 height 21
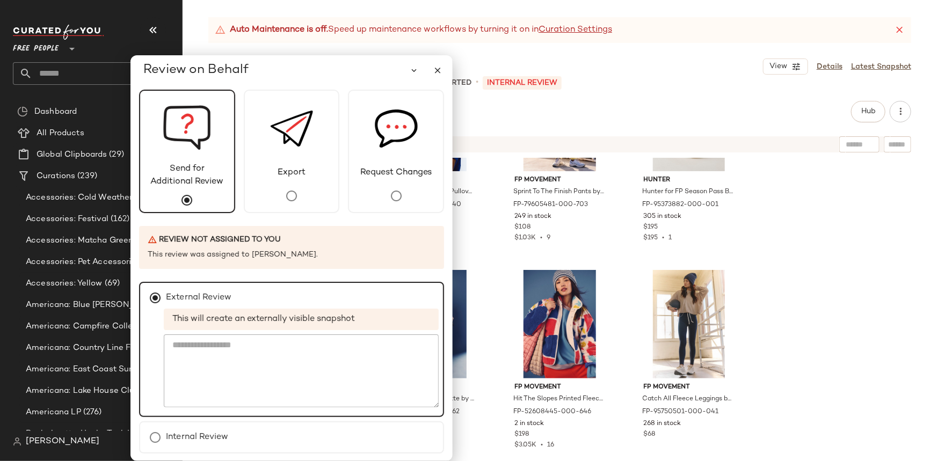
scroll to position [32, 0]
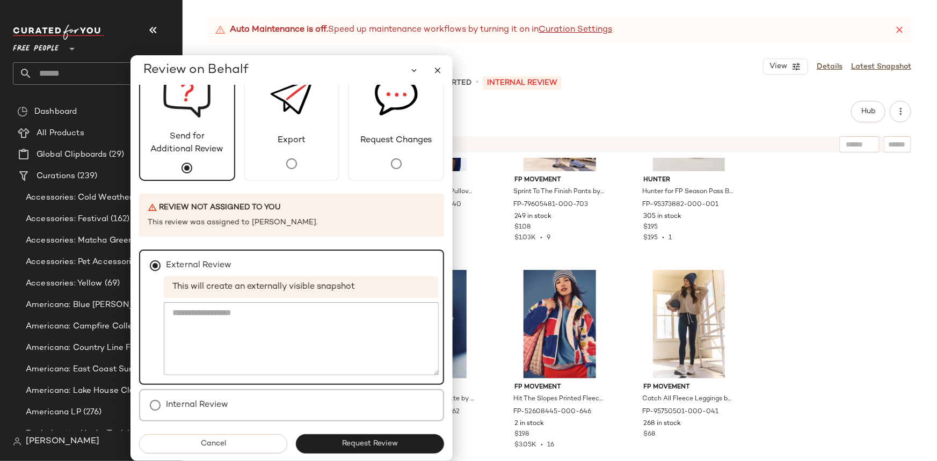
click at [189, 405] on label "Internal Review" at bounding box center [197, 405] width 62 height 21
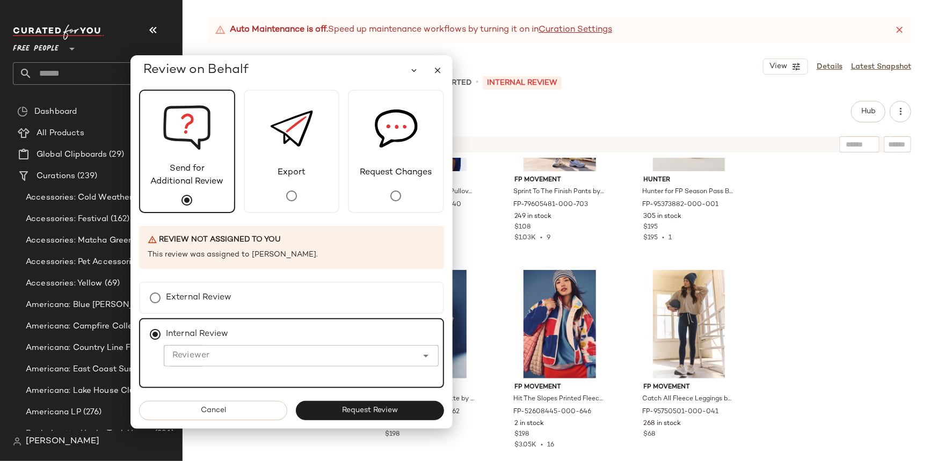
scroll to position [0, 0]
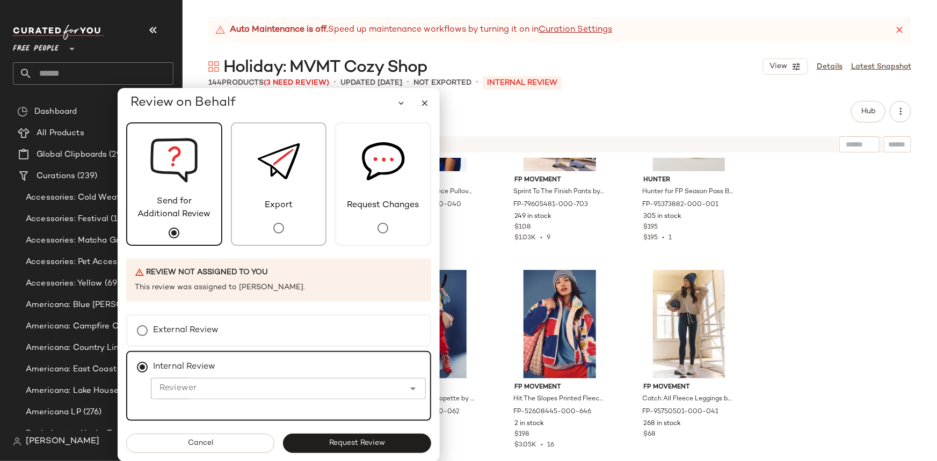
drag, startPoint x: 287, startPoint y: 81, endPoint x: 274, endPoint y: 160, distance: 80.5
click at [274, 160] on div "Review on Behalf Send for Additional Review Export Request Changes Review not a…" at bounding box center [279, 275] width 322 height 374
click at [205, 336] on label "External Review" at bounding box center [186, 330] width 66 height 21
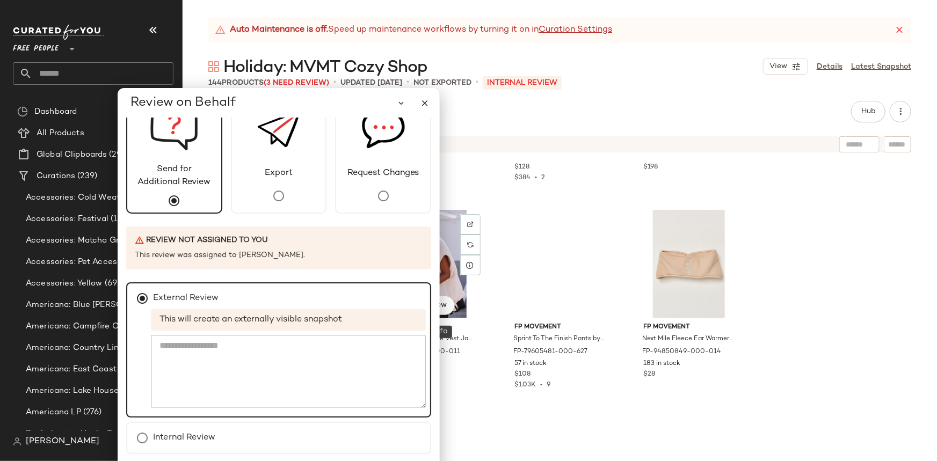
scroll to position [3073, 0]
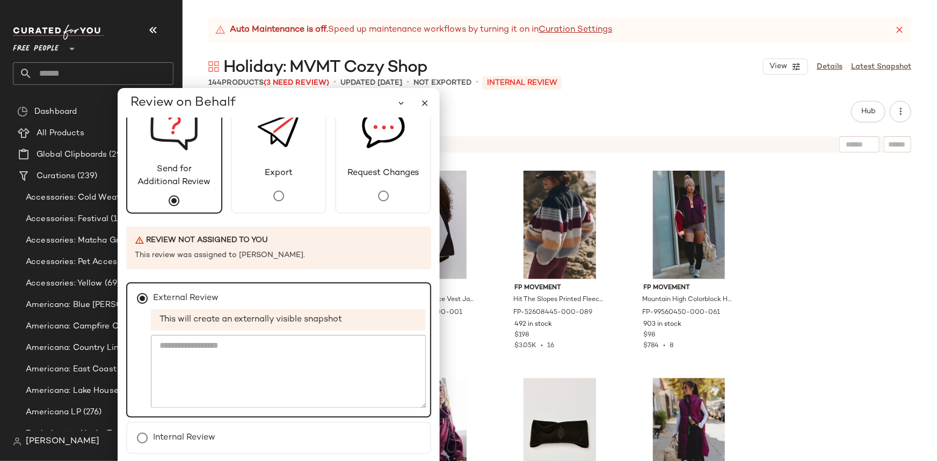
click at [362, 104] on div "Review on Behalf" at bounding box center [282, 102] width 305 height 21
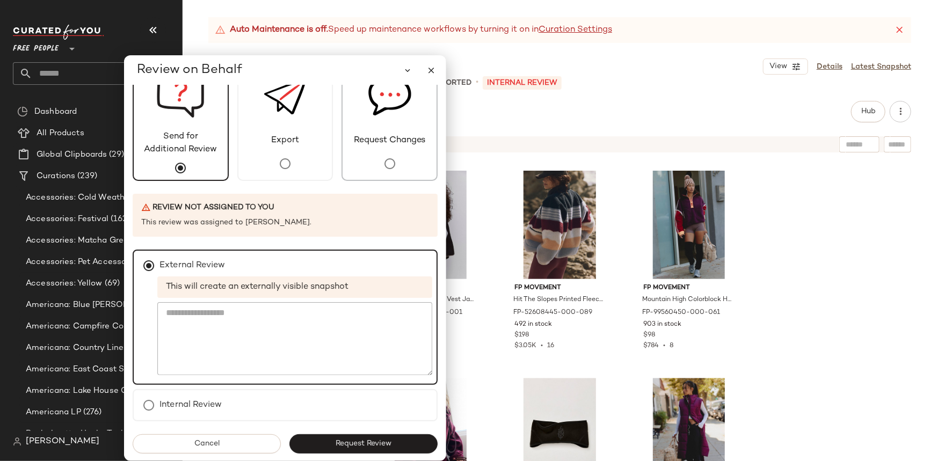
drag, startPoint x: 360, startPoint y: 102, endPoint x: 367, endPoint y: 97, distance: 8.4
click at [367, 97] on div "Review on Behalf Send for Additional Review Export Request Changes Review not a…" at bounding box center [285, 258] width 322 height 406
click at [241, 411] on div "Internal Review" at bounding box center [285, 405] width 305 height 32
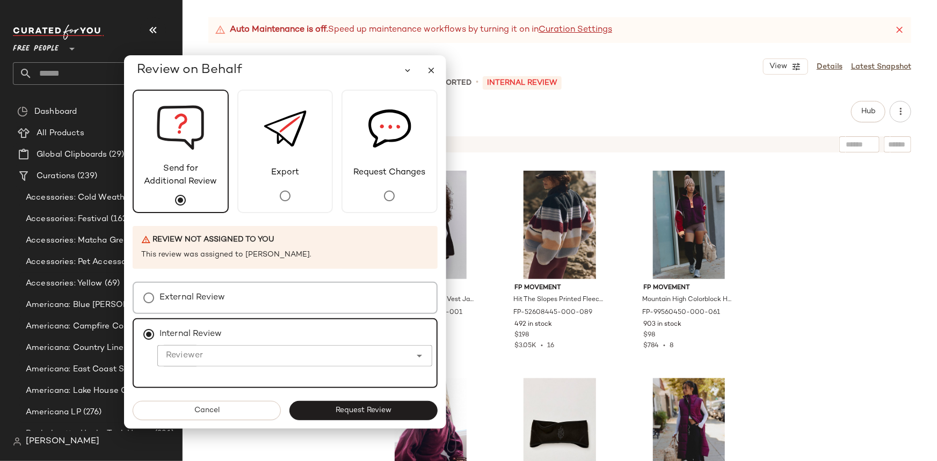
click at [221, 295] on label "External Review" at bounding box center [192, 297] width 66 height 21
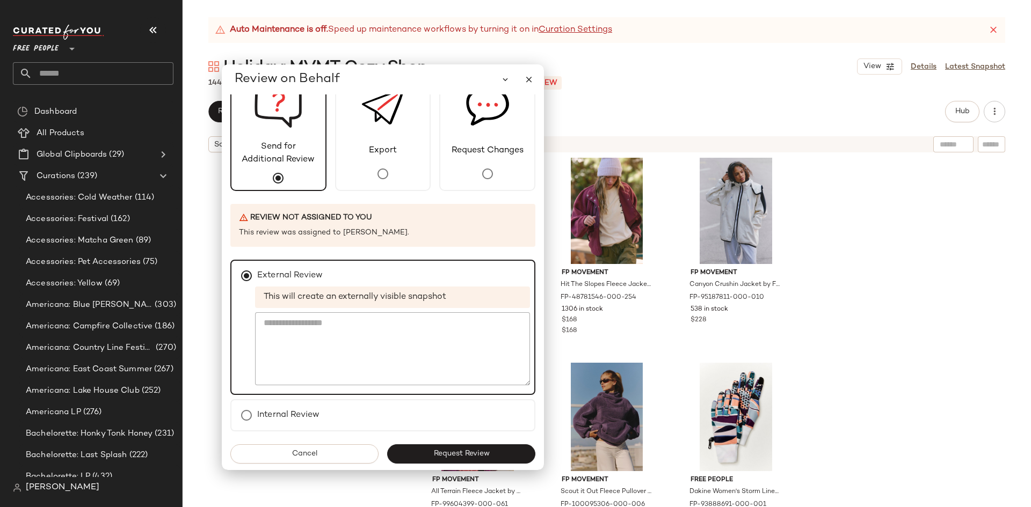
drag, startPoint x: 291, startPoint y: 77, endPoint x: 447, endPoint y: 84, distance: 156.4
click at [447, 84] on div "Review on Behalf" at bounding box center [387, 79] width 305 height 21
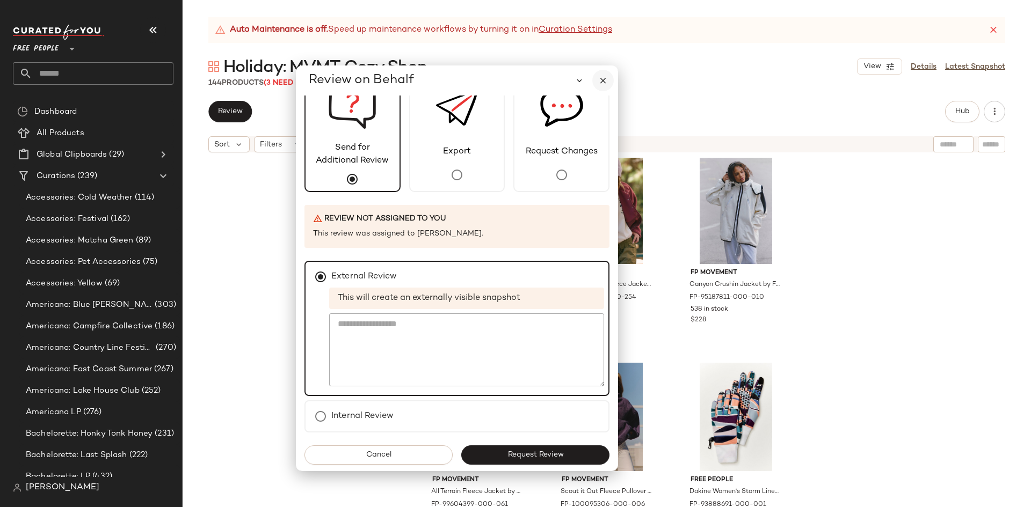
click at [603, 85] on icon "button" at bounding box center [603, 81] width 10 height 10
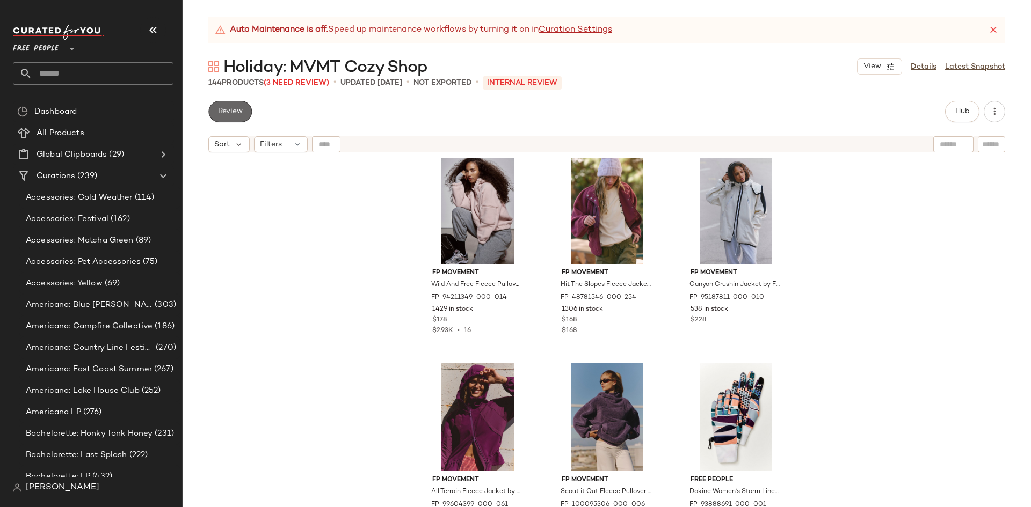
click at [221, 112] on span "Review" at bounding box center [229, 111] width 25 height 9
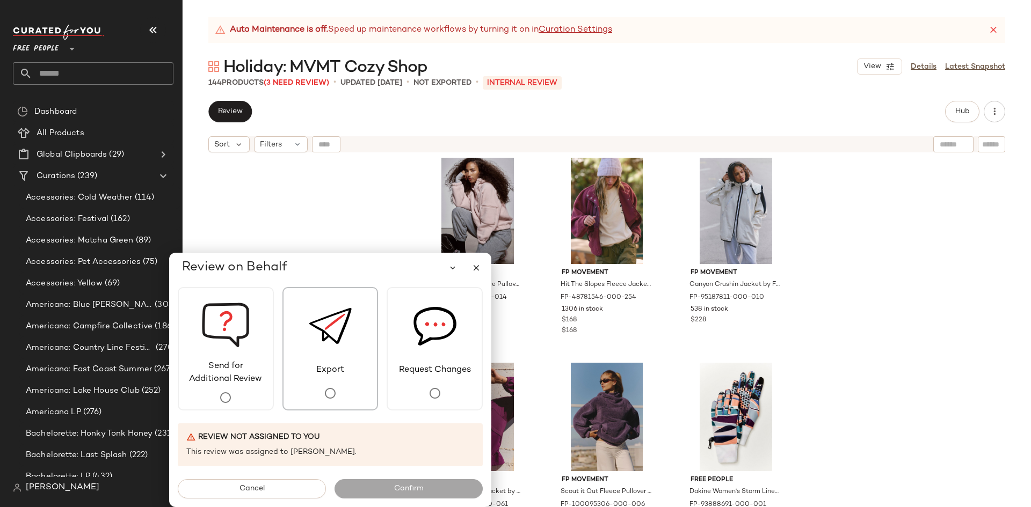
drag, startPoint x: 216, startPoint y: 72, endPoint x: 331, endPoint y: 295, distance: 250.5
click at [331, 295] on div "Review on Behalf Send for Additional Review Export Request Changes Review not a…" at bounding box center [330, 380] width 322 height 254
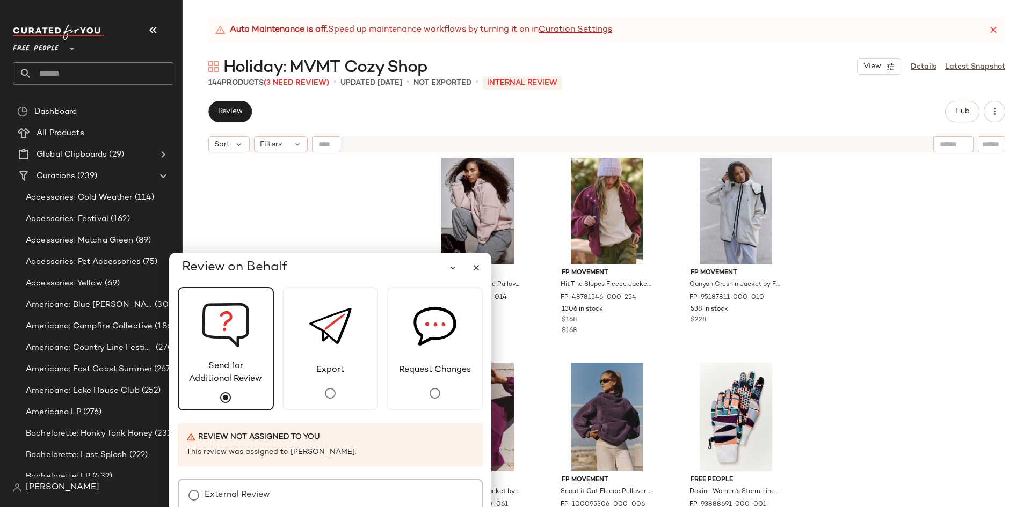
click at [234, 501] on label "External Review" at bounding box center [238, 495] width 66 height 21
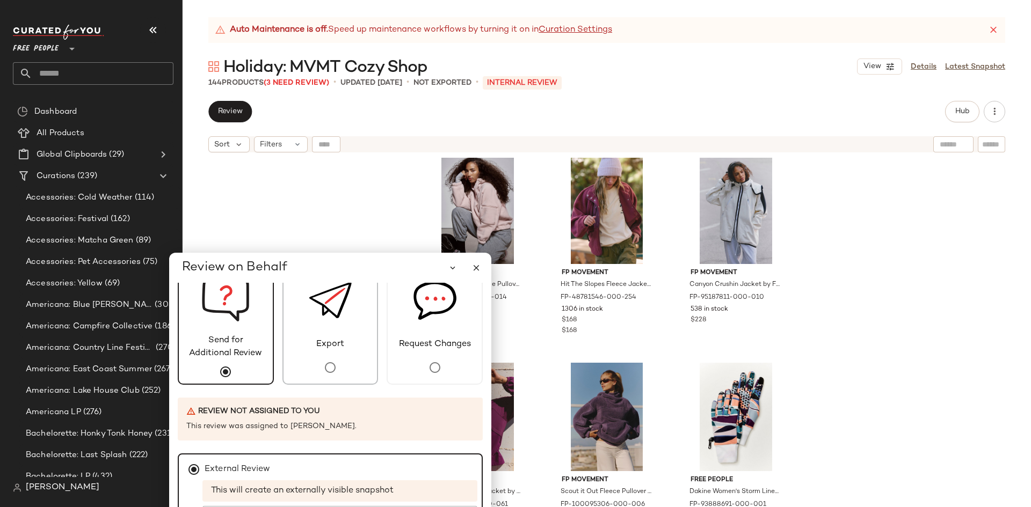
scroll to position [33, 0]
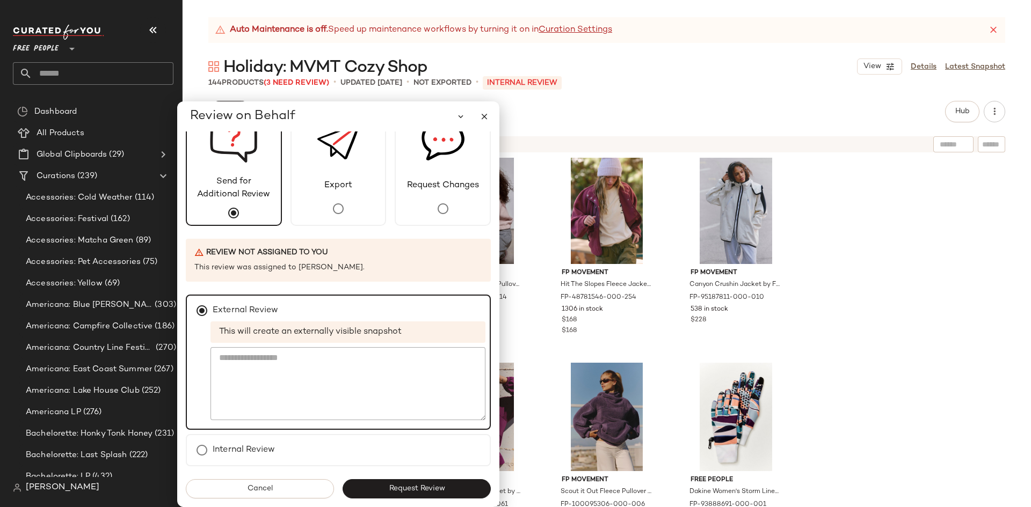
drag, startPoint x: 339, startPoint y: 263, endPoint x: 347, endPoint y: 248, distance: 17.5
click at [347, 248] on div "Review on Behalf Send for Additional Review Export Request Changes Review not a…" at bounding box center [338, 304] width 322 height 406
click at [274, 385] on textarea at bounding box center [347, 383] width 275 height 73
type textarea "**********"
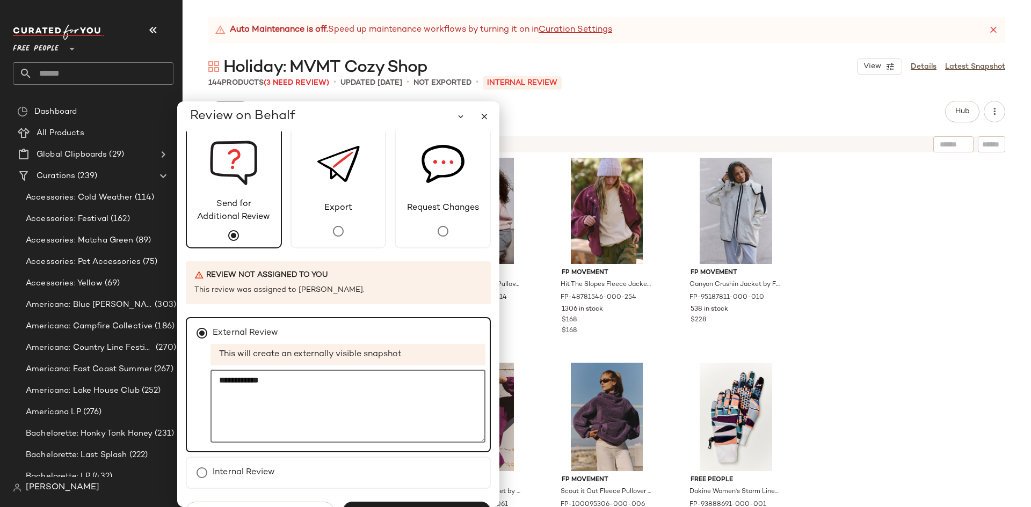
scroll to position [0, 0]
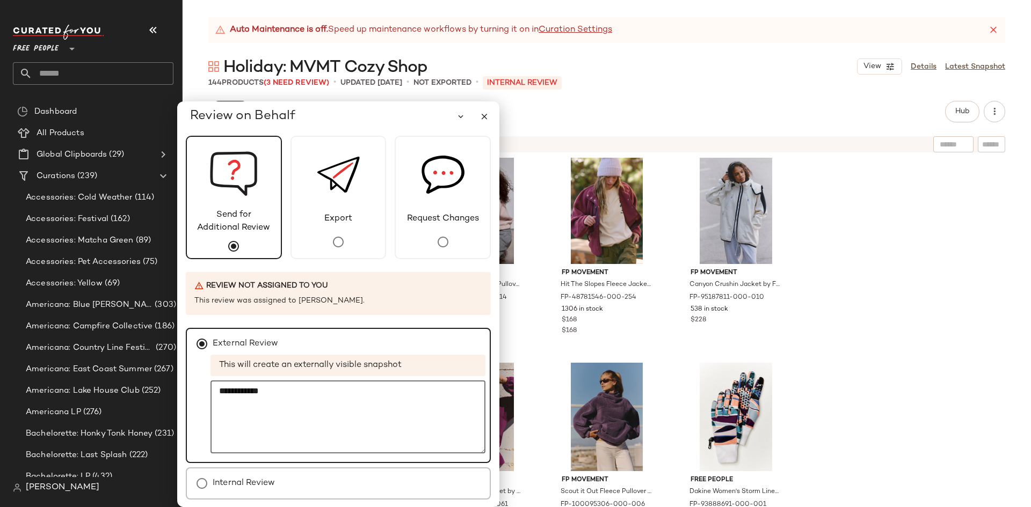
click at [229, 478] on label "Internal Review" at bounding box center [244, 483] width 62 height 21
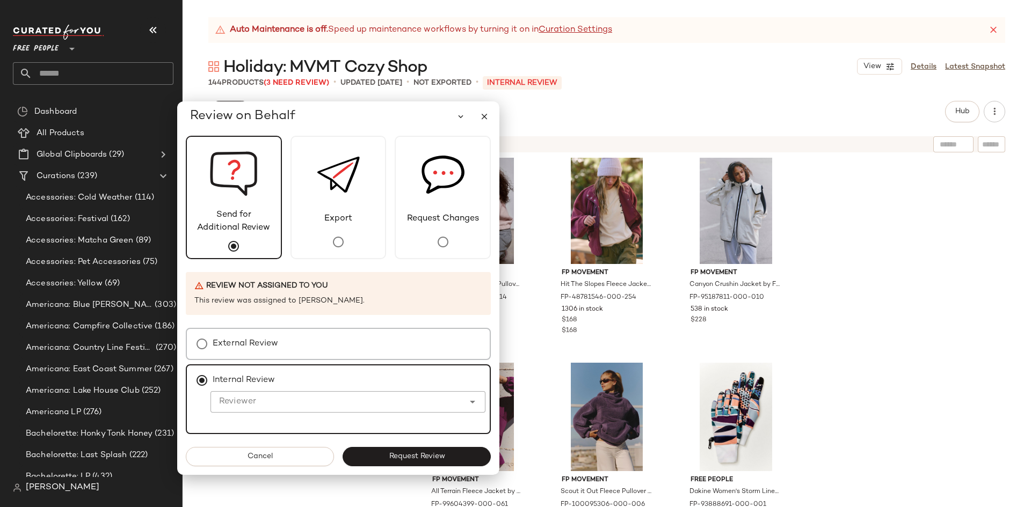
click at [256, 357] on div "External Review" at bounding box center [338, 344] width 305 height 32
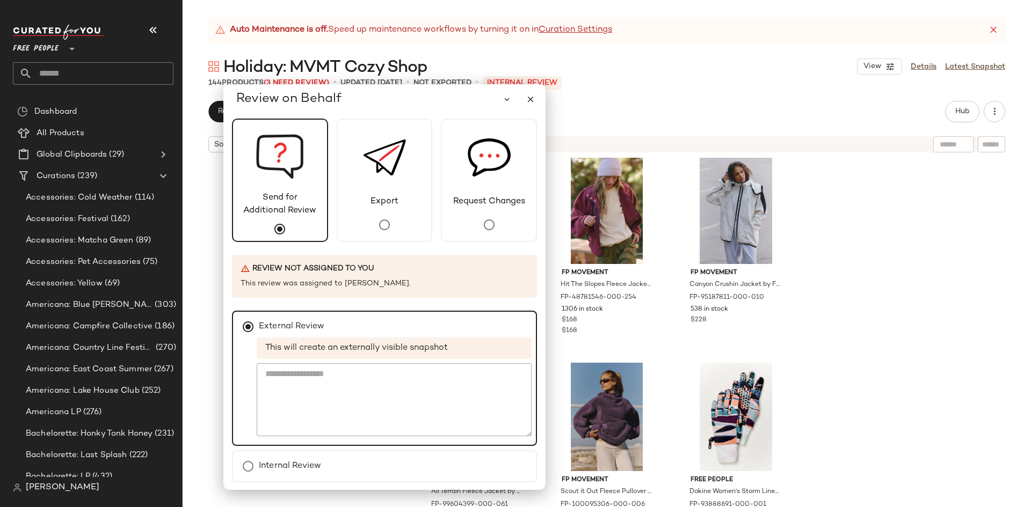
drag, startPoint x: 341, startPoint y: 119, endPoint x: 387, endPoint y: 102, distance: 49.3
click at [387, 102] on div "Review on Behalf" at bounding box center [388, 99] width 305 height 21
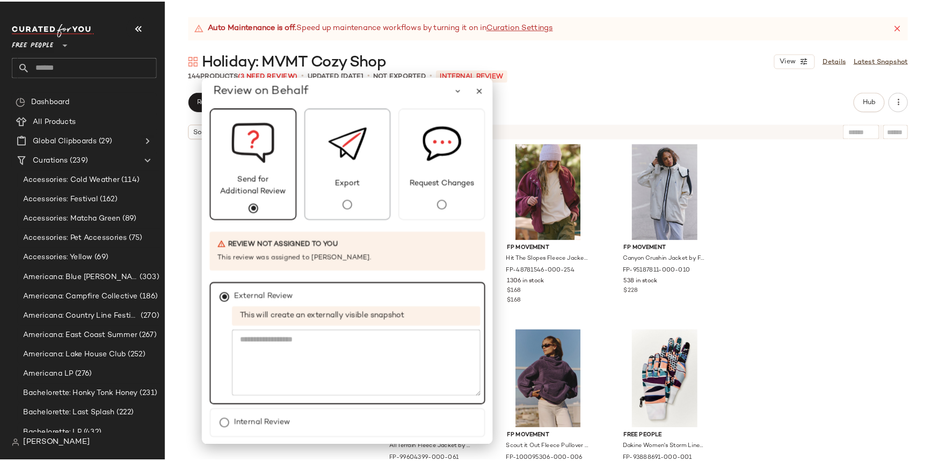
scroll to position [33, 0]
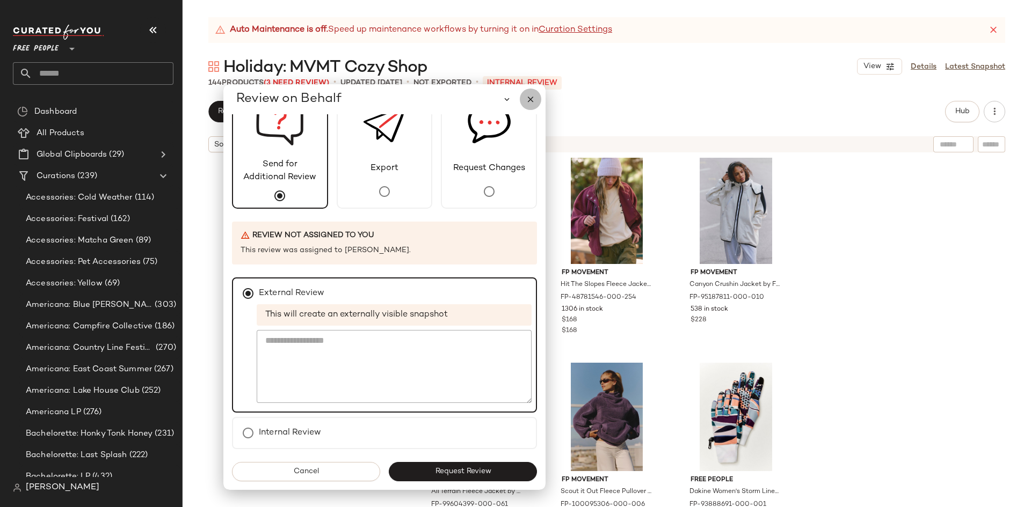
click at [530, 103] on icon "button" at bounding box center [531, 99] width 10 height 10
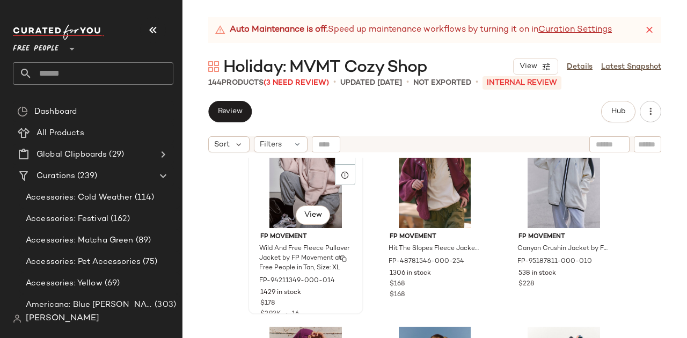
scroll to position [3640, 0]
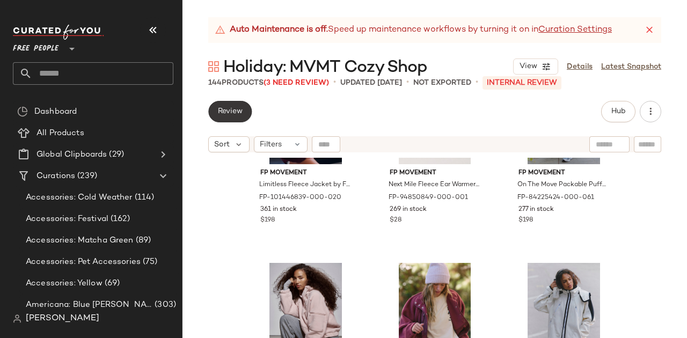
click at [228, 104] on button "Review" at bounding box center [229, 111] width 43 height 21
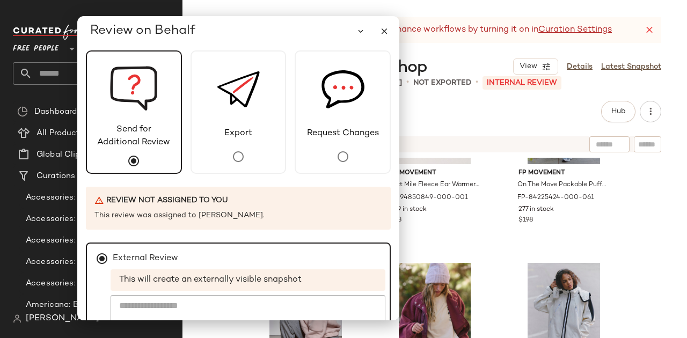
drag, startPoint x: 226, startPoint y: 70, endPoint x: 248, endPoint y: 34, distance: 42.0
click at [248, 34] on div "Review on Behalf" at bounding box center [242, 30] width 305 height 21
